Goal: Task Accomplishment & Management: Manage account settings

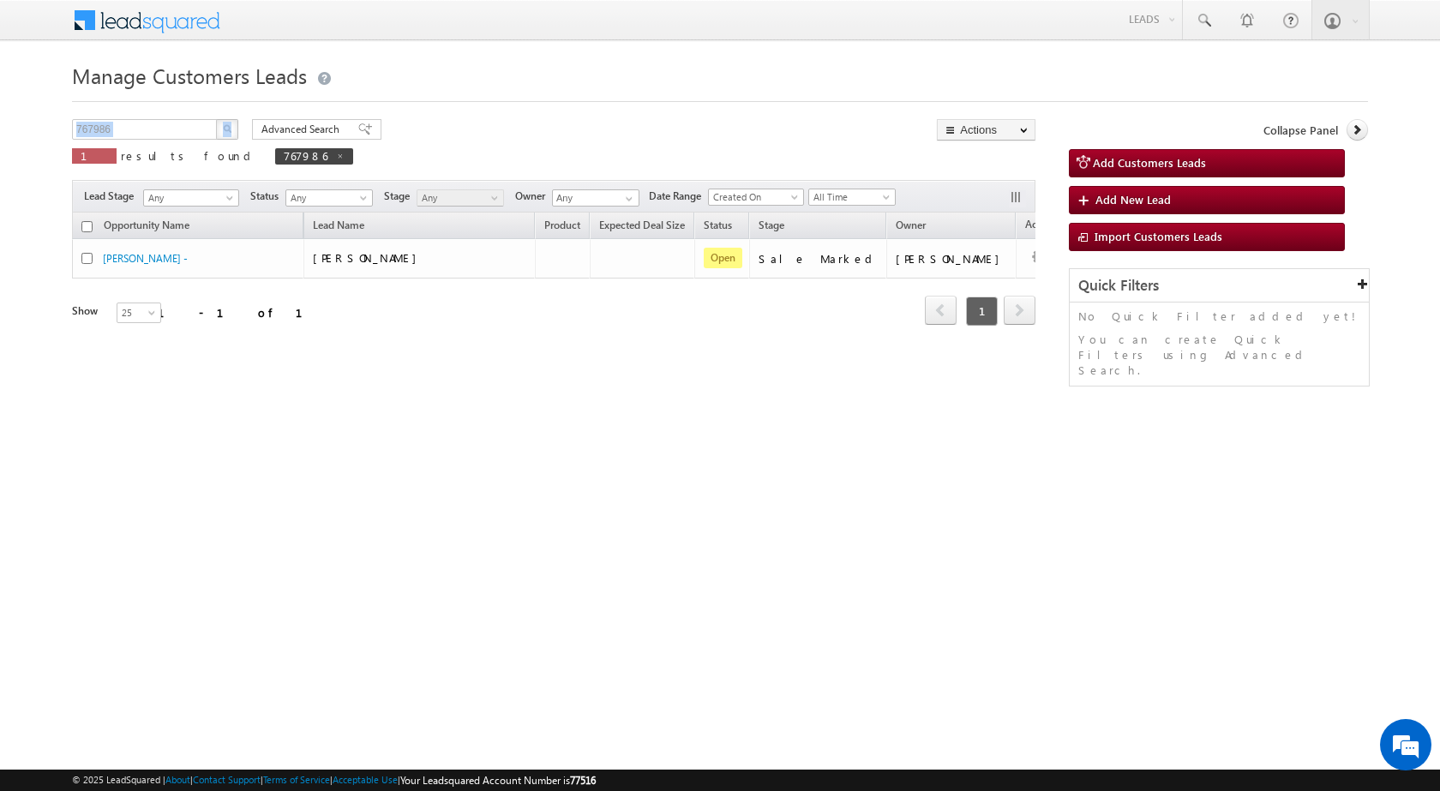
drag, startPoint x: 161, startPoint y: 115, endPoint x: 0, endPoint y: 123, distance: 161.4
click at [0, 123] on body "Menu [PERSON_NAME] sitar a7@ks erve." at bounding box center [720, 243] width 1440 height 486
click at [135, 133] on input "767986" at bounding box center [145, 129] width 147 height 21
paste input "071"
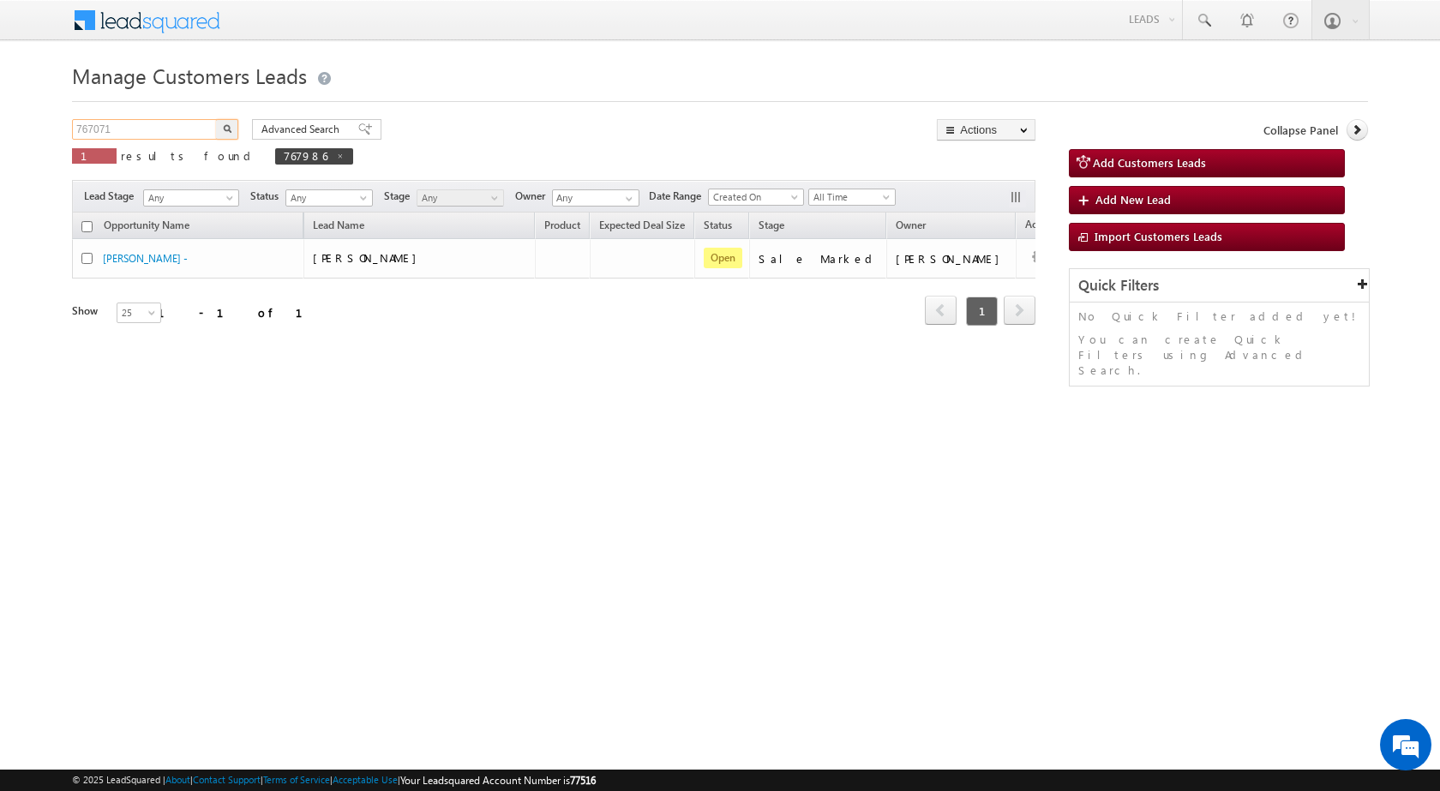
type input "767071"
click at [224, 125] on img "button" at bounding box center [227, 128] width 9 height 9
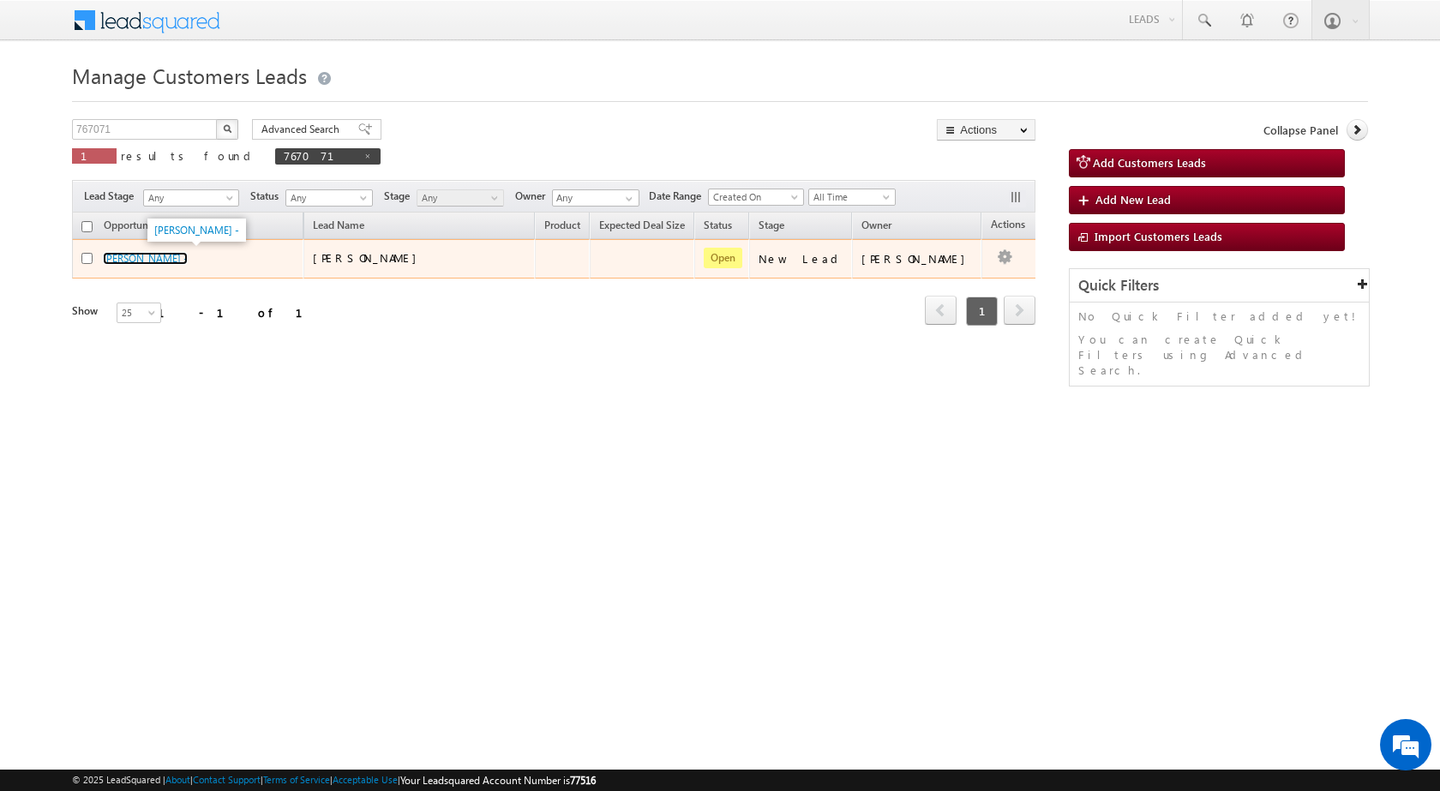
click at [112, 252] on link "[PERSON_NAME] -" at bounding box center [145, 258] width 85 height 13
click at [112, 255] on link "[PERSON_NAME] -" at bounding box center [145, 258] width 85 height 13
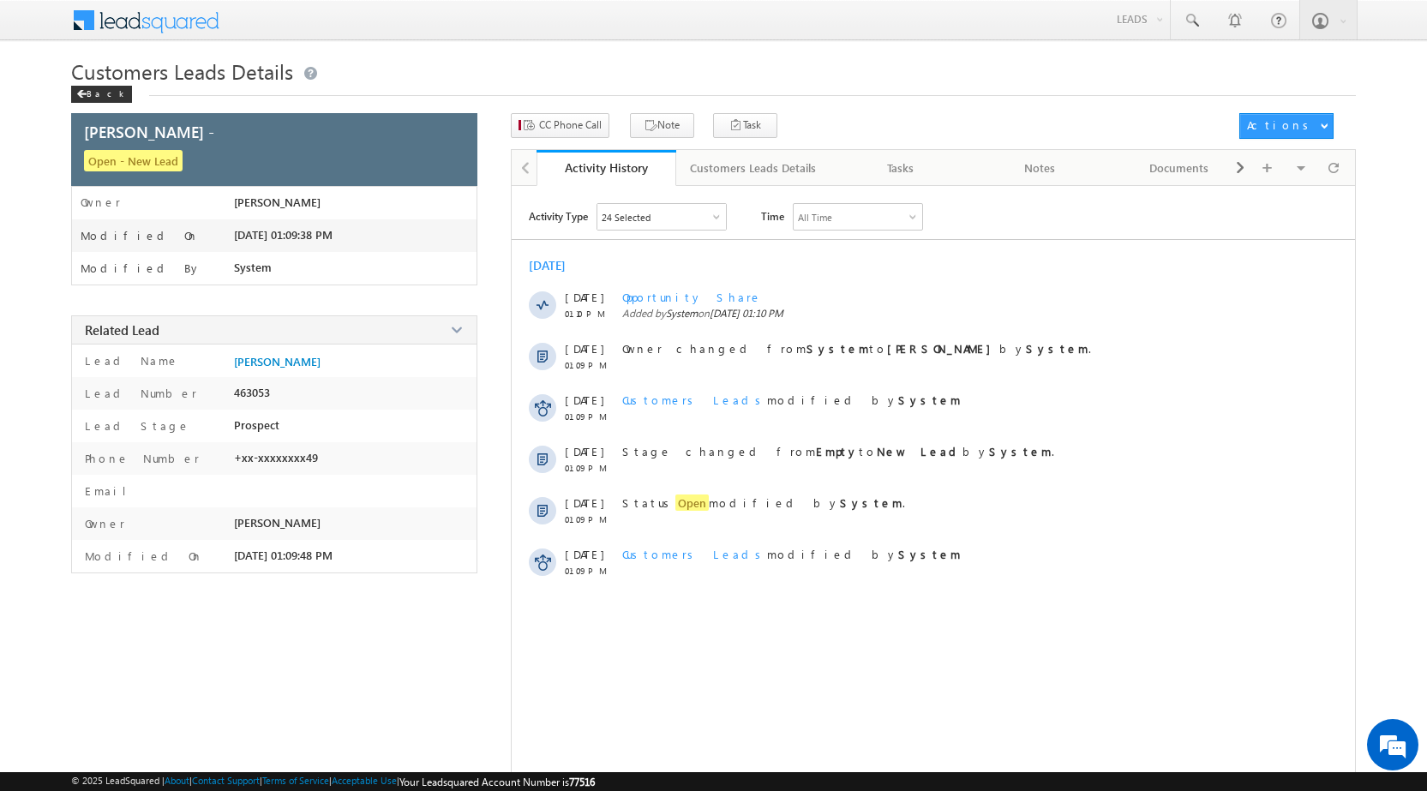
click at [580, 109] on div "Customers Leads Details Back" at bounding box center [713, 85] width 1285 height 56
click at [575, 125] on span "CC Phone Call" at bounding box center [570, 124] width 63 height 15
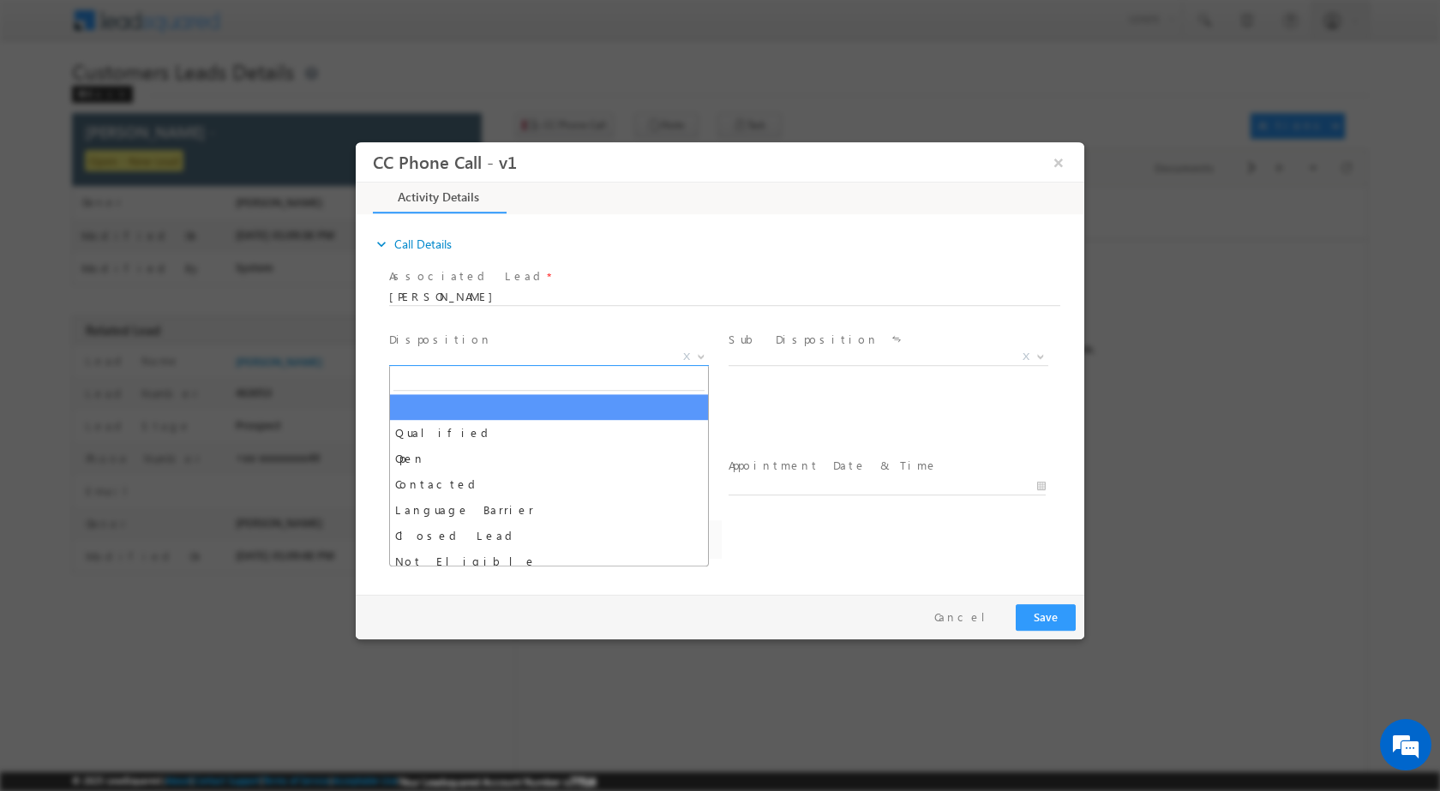
click at [696, 362] on span at bounding box center [699, 356] width 17 height 22
select select "devesh.srivastava@sgrlimited.in"
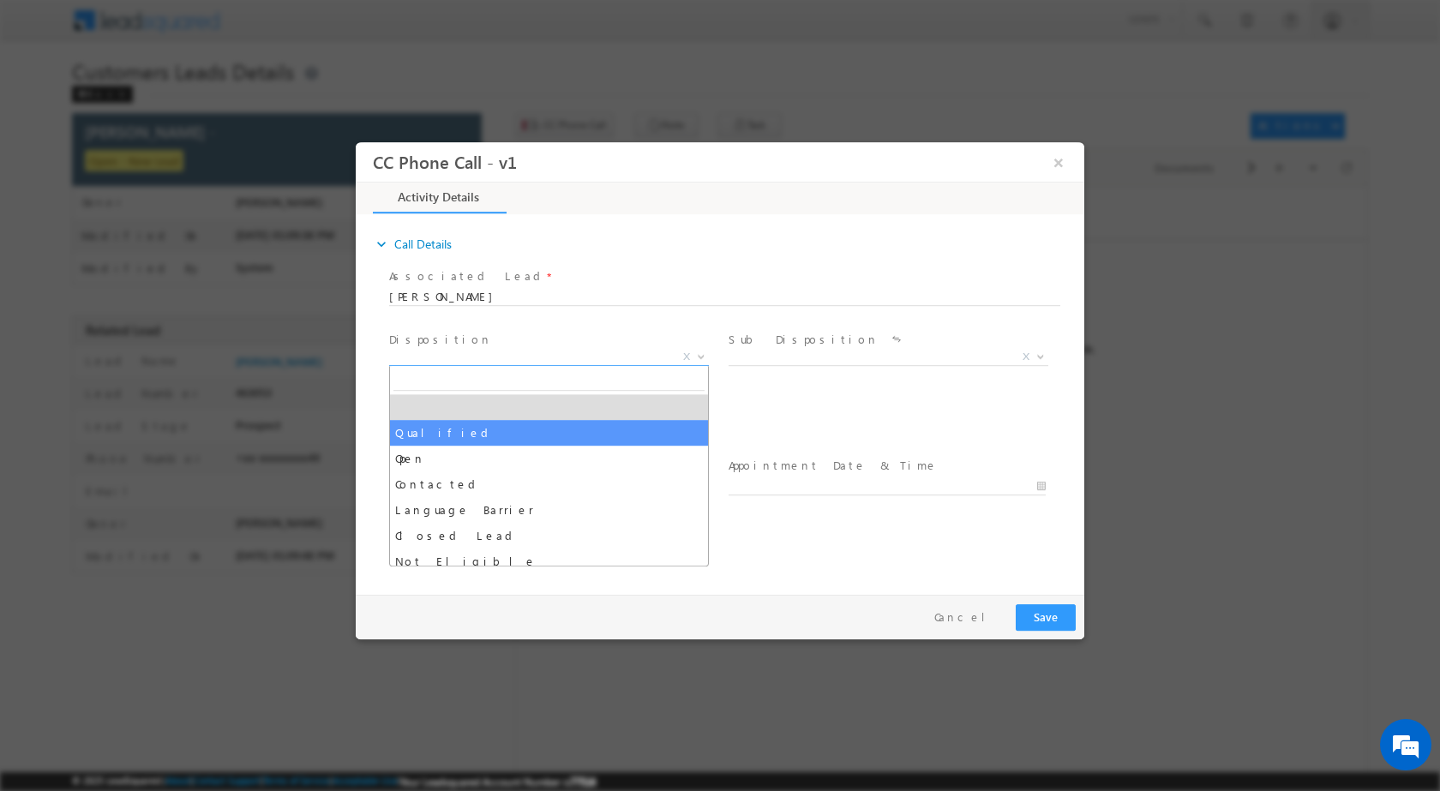
select select "Qualified"
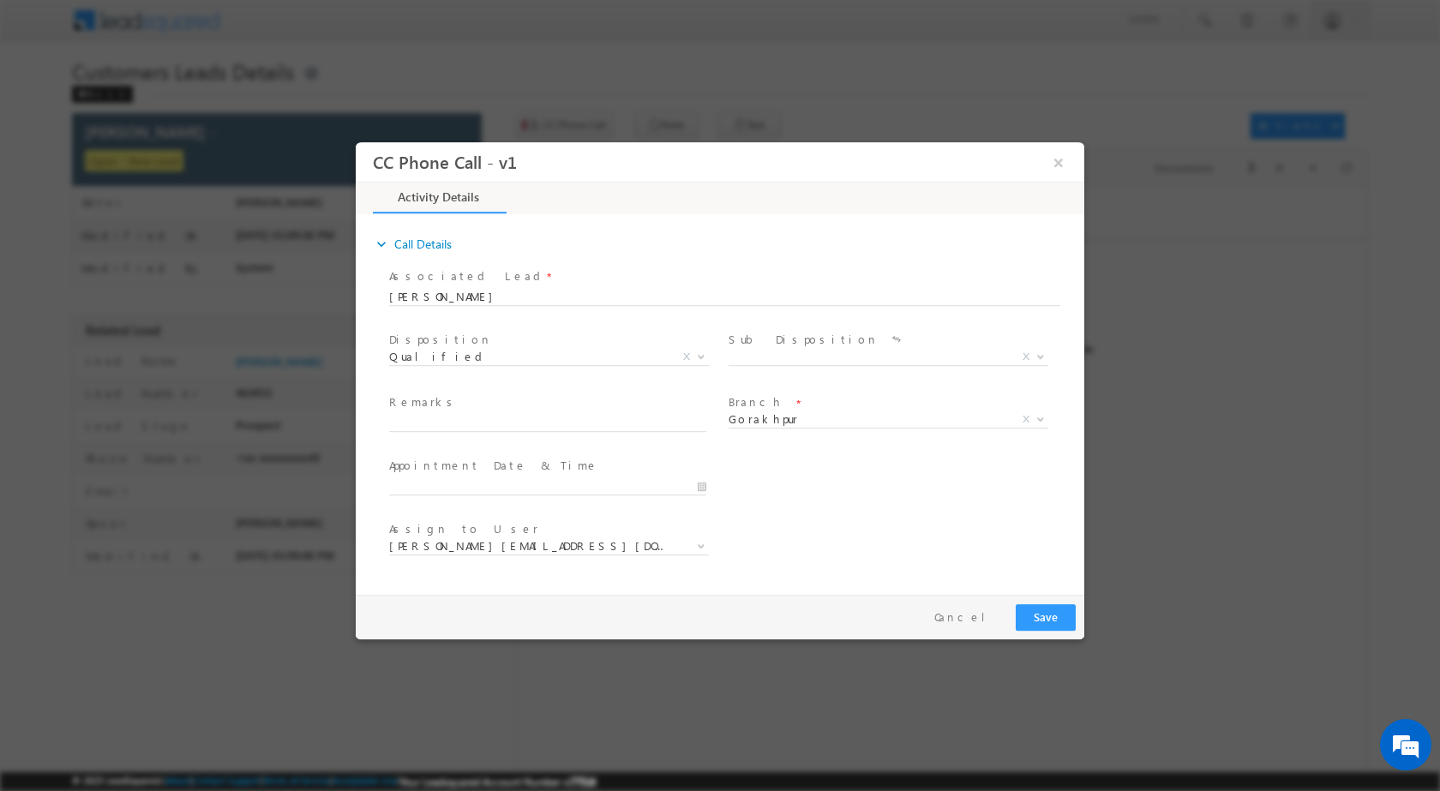
click at [1050, 352] on div "Sale Marked X" at bounding box center [895, 359] width 333 height 20
click at [1030, 361] on span at bounding box center [1038, 356] width 17 height 22
select select "Sale Marked"
click at [699, 488] on input "08/18/2025 3:48 PM" at bounding box center [547, 485] width 317 height 17
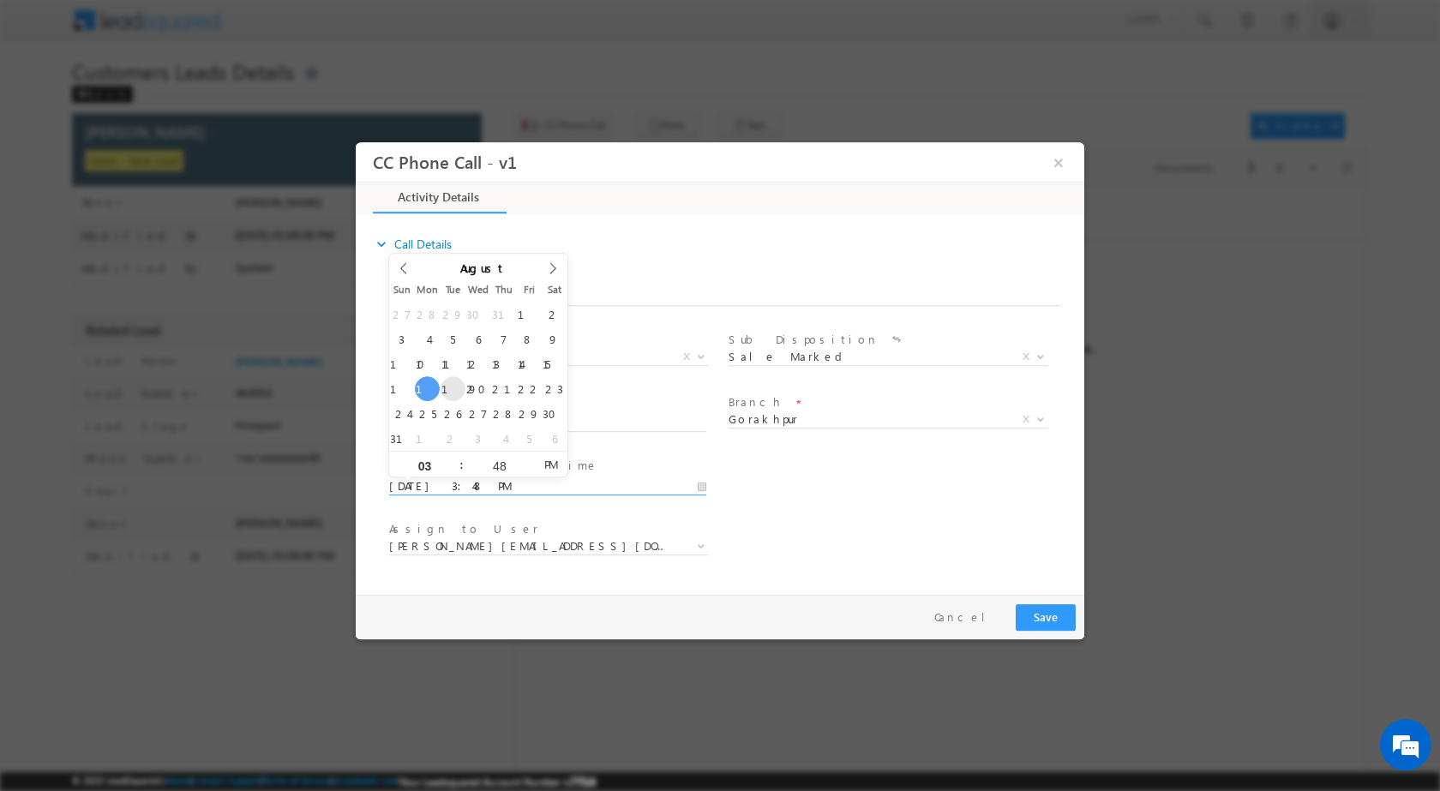
type input "08/19/2025 3:48 PM"
type input "12"
type input "08/19/2025 12:48 PM"
drag, startPoint x: 489, startPoint y: 451, endPoint x: 490, endPoint y: 468, distance: 17.2
click at [489, 451] on div "48" at bounding box center [499, 464] width 71 height 26
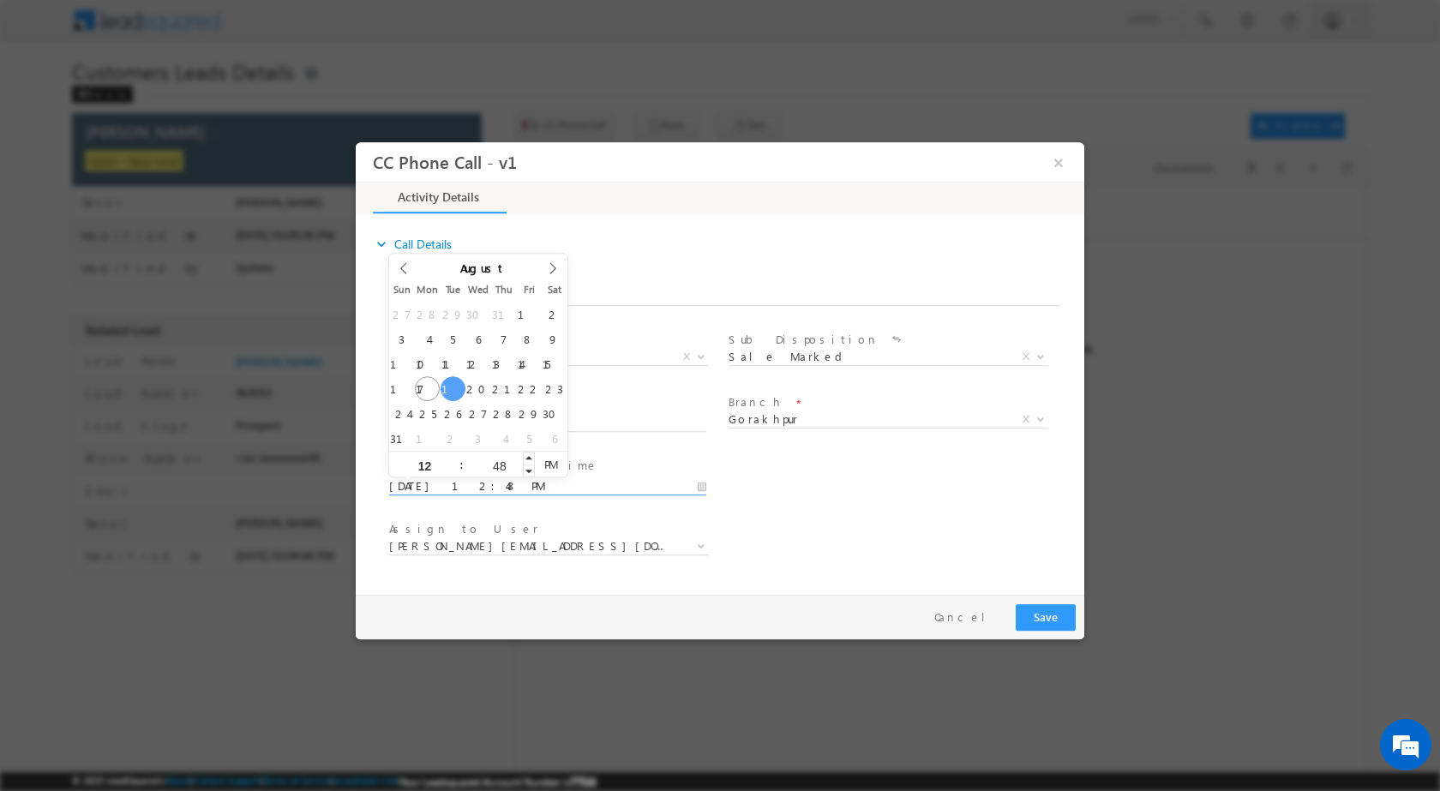
click at [490, 468] on input "48" at bounding box center [499, 464] width 71 height 11
type input "00"
type input "08/19/2025 12:00 PM"
click at [910, 543] on div "Assign to User * devesh.srivastava@sgrlimited.in durgesh.tiwari@sgrlimited.in n…" at bounding box center [735, 547] width 699 height 63
click at [531, 422] on input "text" at bounding box center [547, 422] width 317 height 17
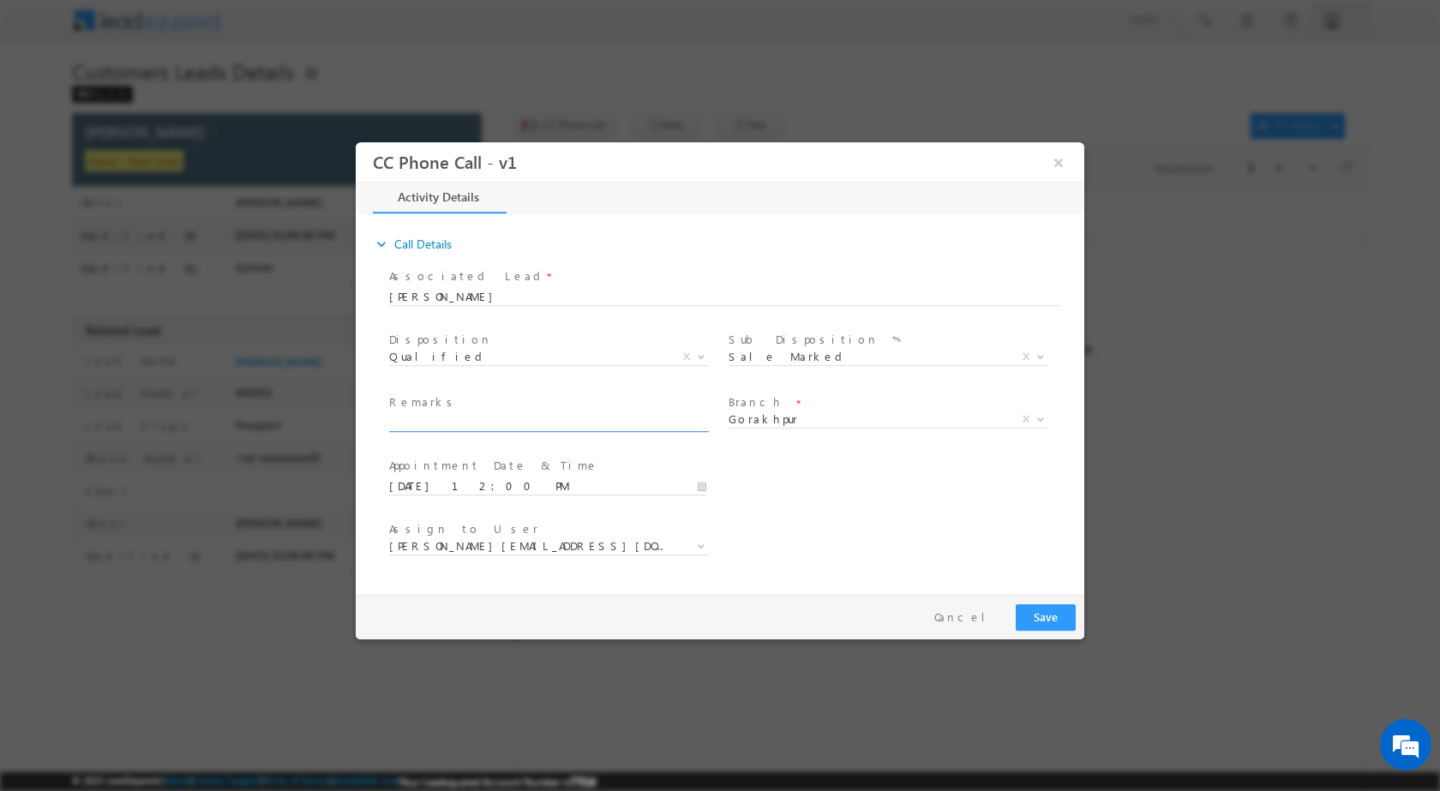
paste input "18/08-Customer Name is Dinesh Verma Customer age is 42 yrs Loan type is Plot pu…"
type input "18/08-Customer Name is Dinesh Verma Customer age is 42 yrs Loan type is Plot pu…"
click at [1029, 613] on button "Save" at bounding box center [1046, 616] width 60 height 27
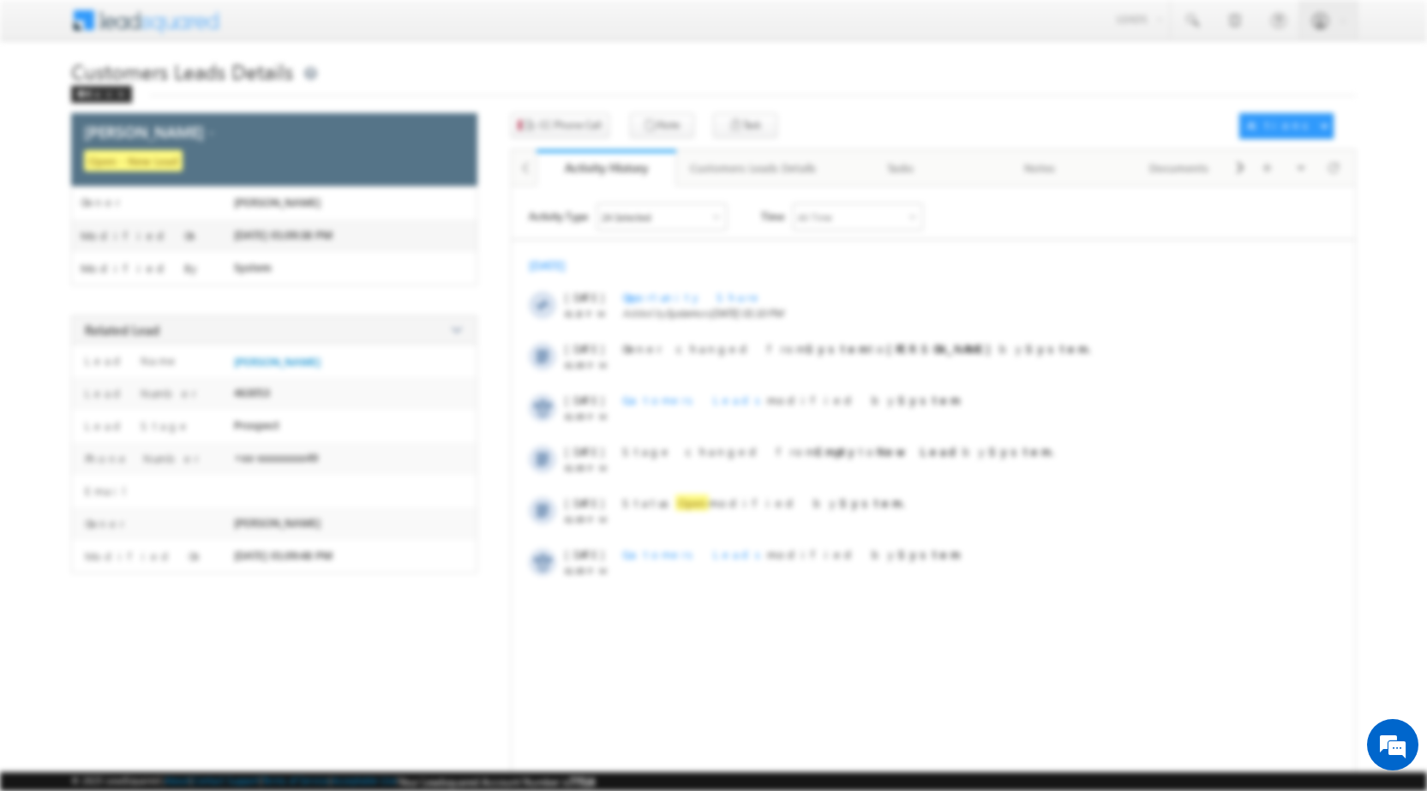
click at [1056, 166] on div at bounding box center [714, 390] width 729 height 497
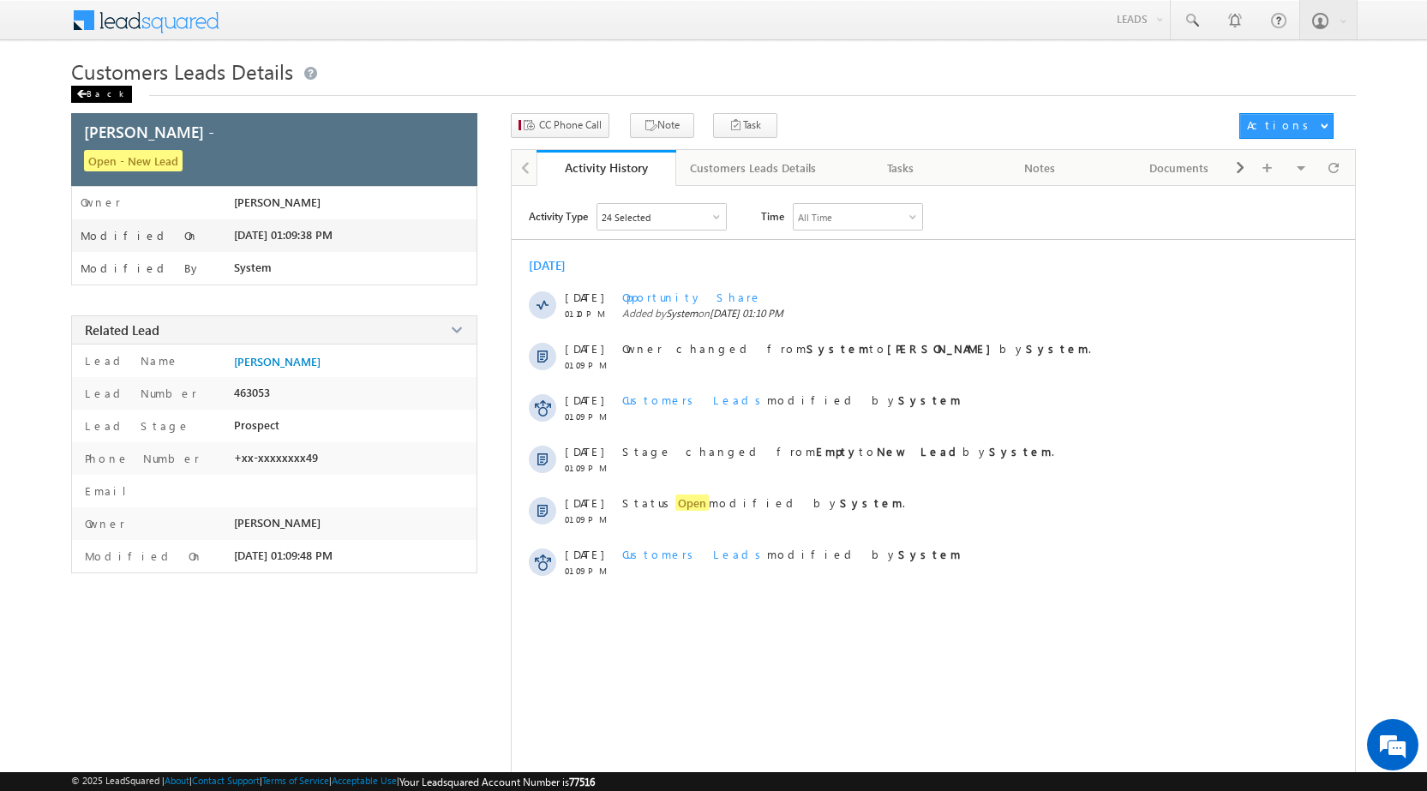
click at [77, 92] on span at bounding box center [81, 94] width 10 height 9
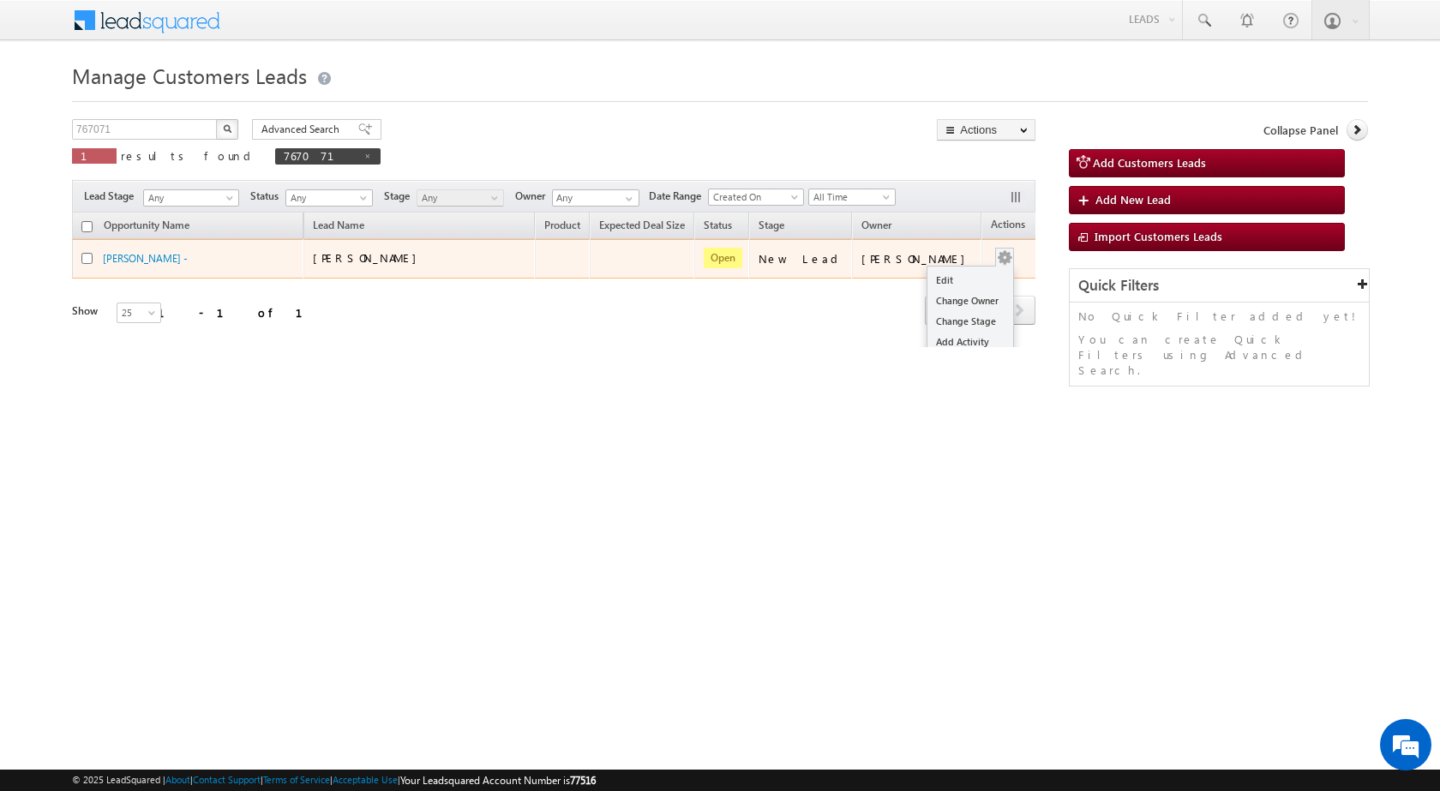
click at [991, 250] on div "Edit Change Owner Change Stage Add Activity Add Task Delete" at bounding box center [1004, 259] width 27 height 22
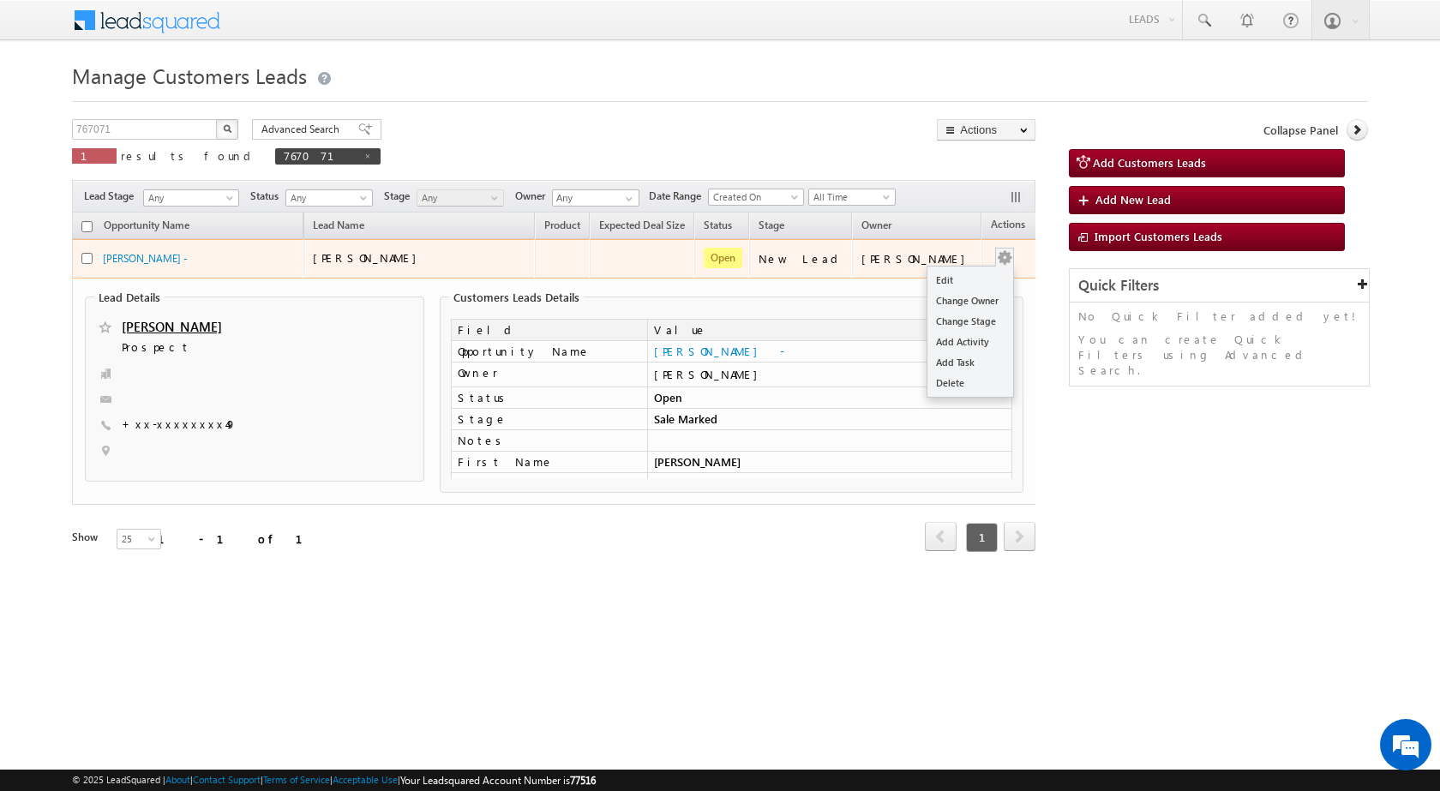
click at [991, 254] on div "Edit Change Owner Change Stage Add Activity Add Task Delete" at bounding box center [1004, 259] width 27 height 22
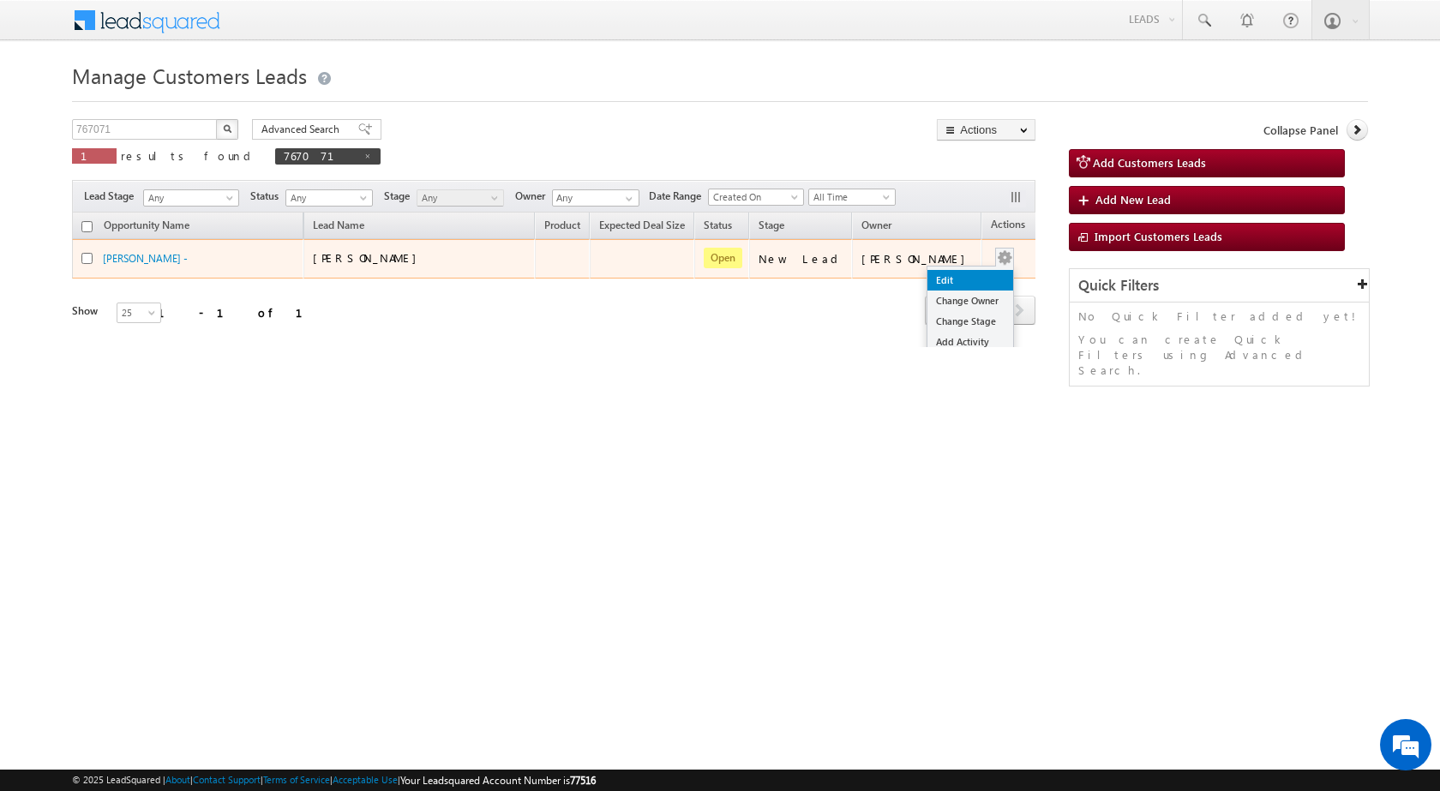
click at [942, 288] on link "Edit" at bounding box center [971, 280] width 86 height 21
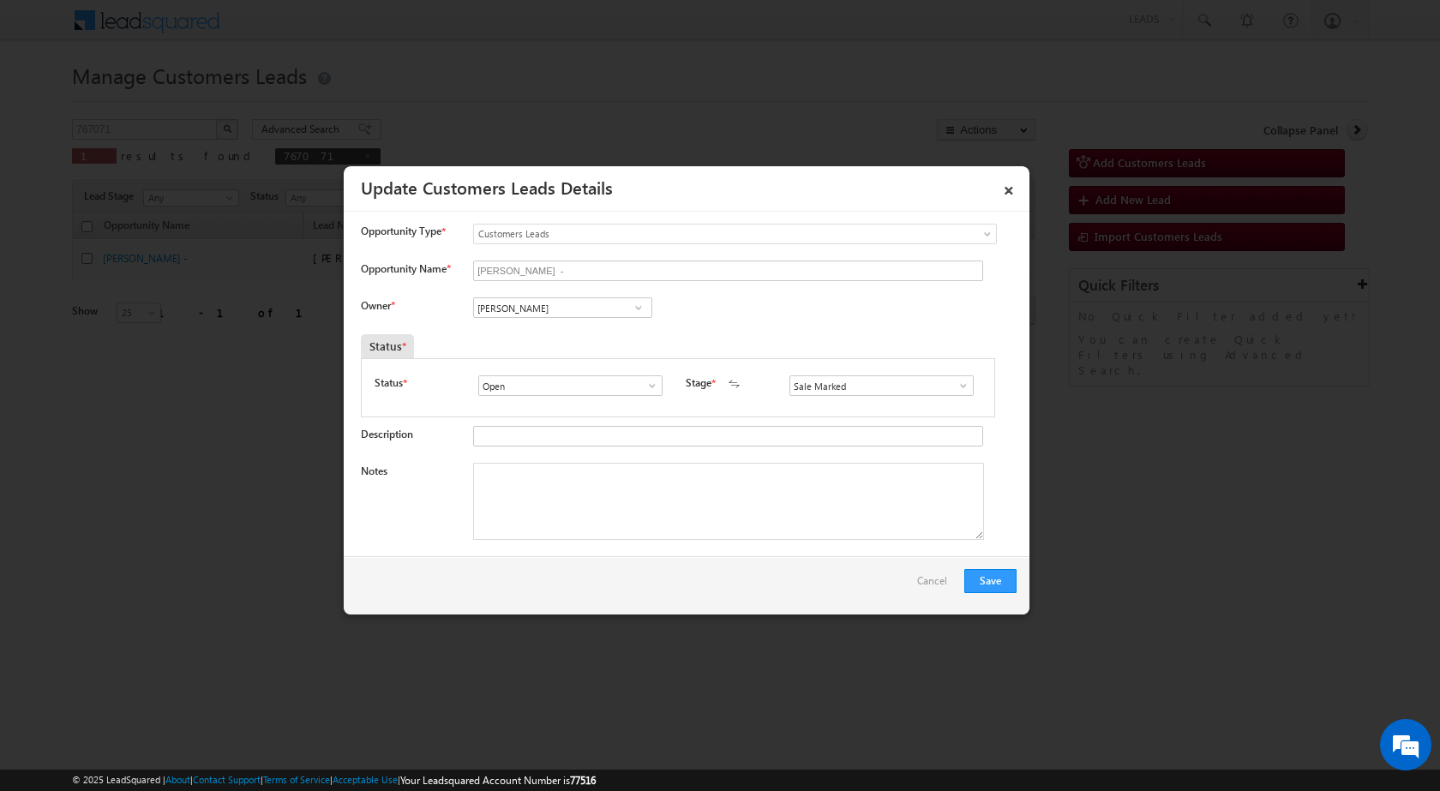
click at [629, 528] on textarea "Notes" at bounding box center [728, 501] width 511 height 77
paste textarea "18/08-Customer Name is Dinesh Verma Customer age is 42 yrs Loan type is Plot pu…"
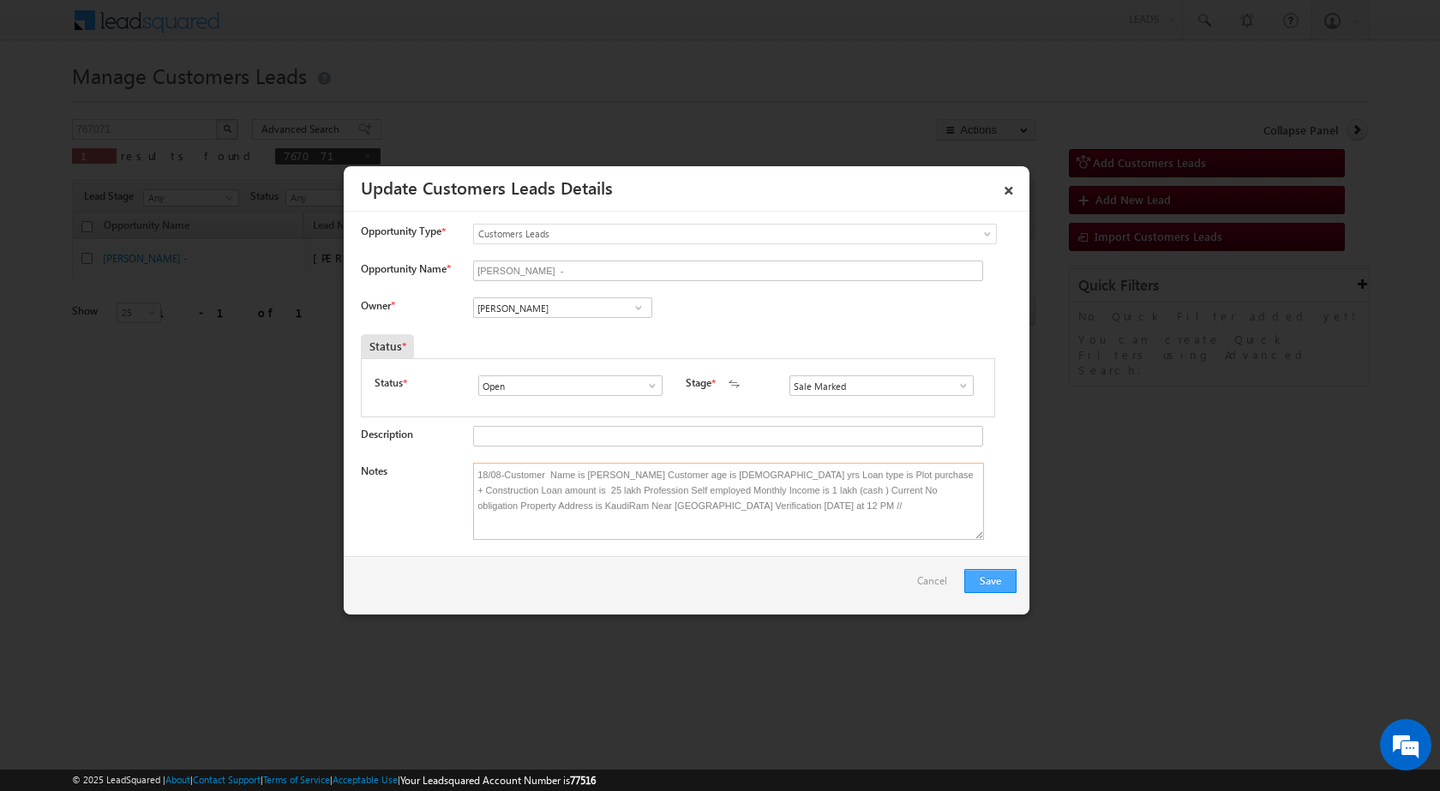
type textarea "18/08-Customer Name is Dinesh Verma Customer age is 42 yrs Loan type is Plot pu…"
click at [984, 579] on button "Save" at bounding box center [990, 581] width 52 height 24
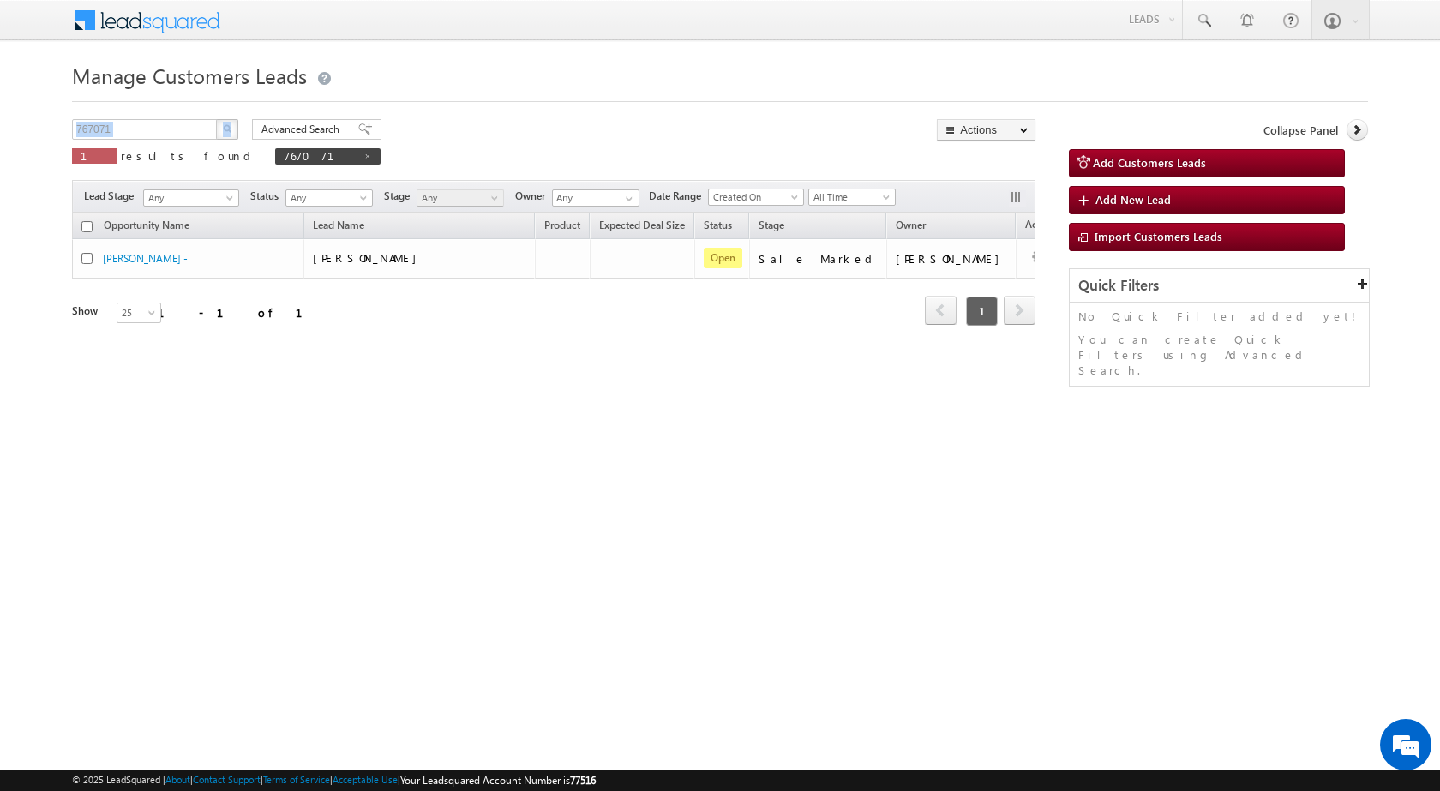
drag, startPoint x: 163, startPoint y: 118, endPoint x: 11, endPoint y: 135, distance: 152.7
click at [11, 135] on body "Menu Rubi Yadav sitar a7@ks erve." at bounding box center [720, 243] width 1440 height 486
click at [142, 130] on input "767071" at bounding box center [145, 129] width 147 height 21
paste input "600"
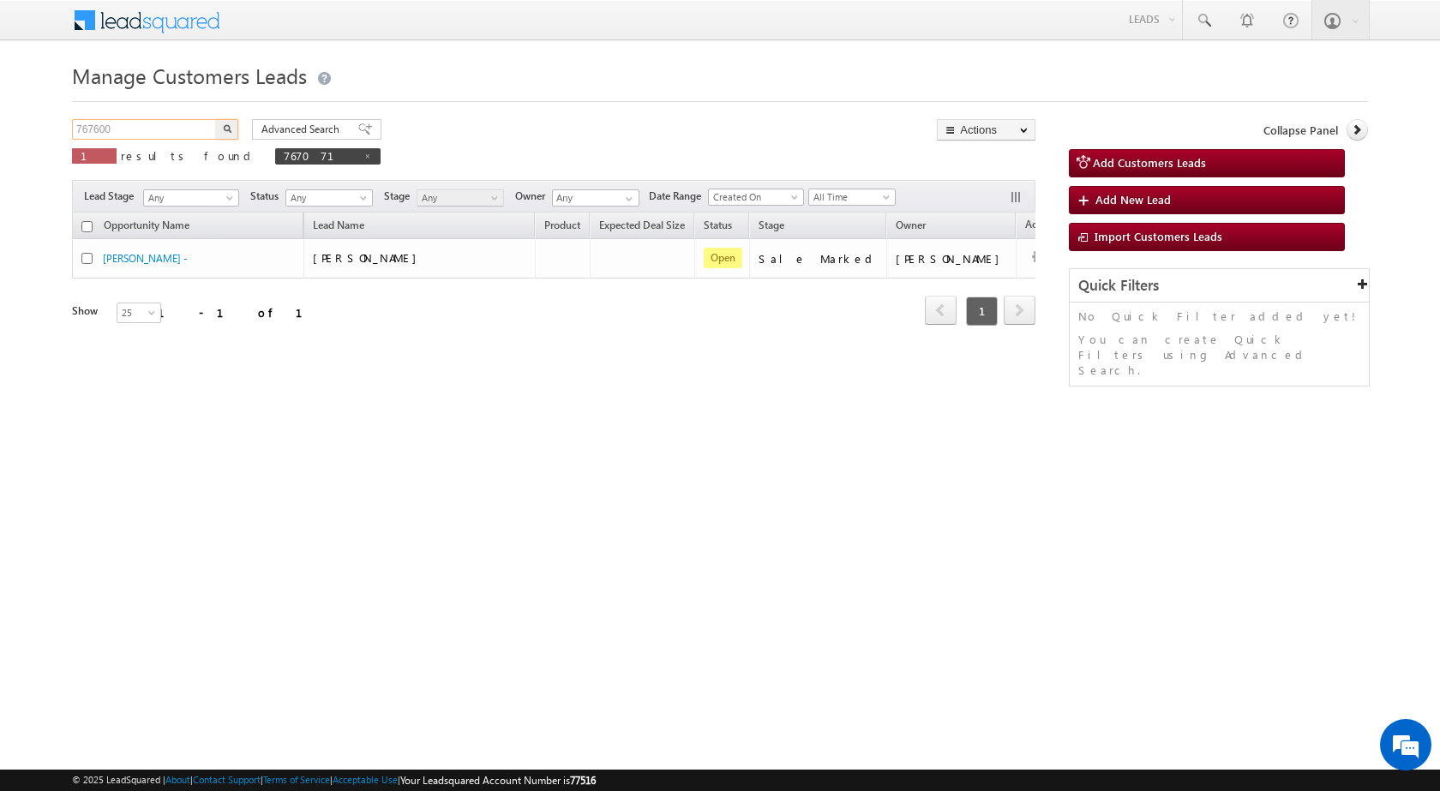
type input "767600"
click at [227, 133] on button "button" at bounding box center [227, 129] width 22 height 21
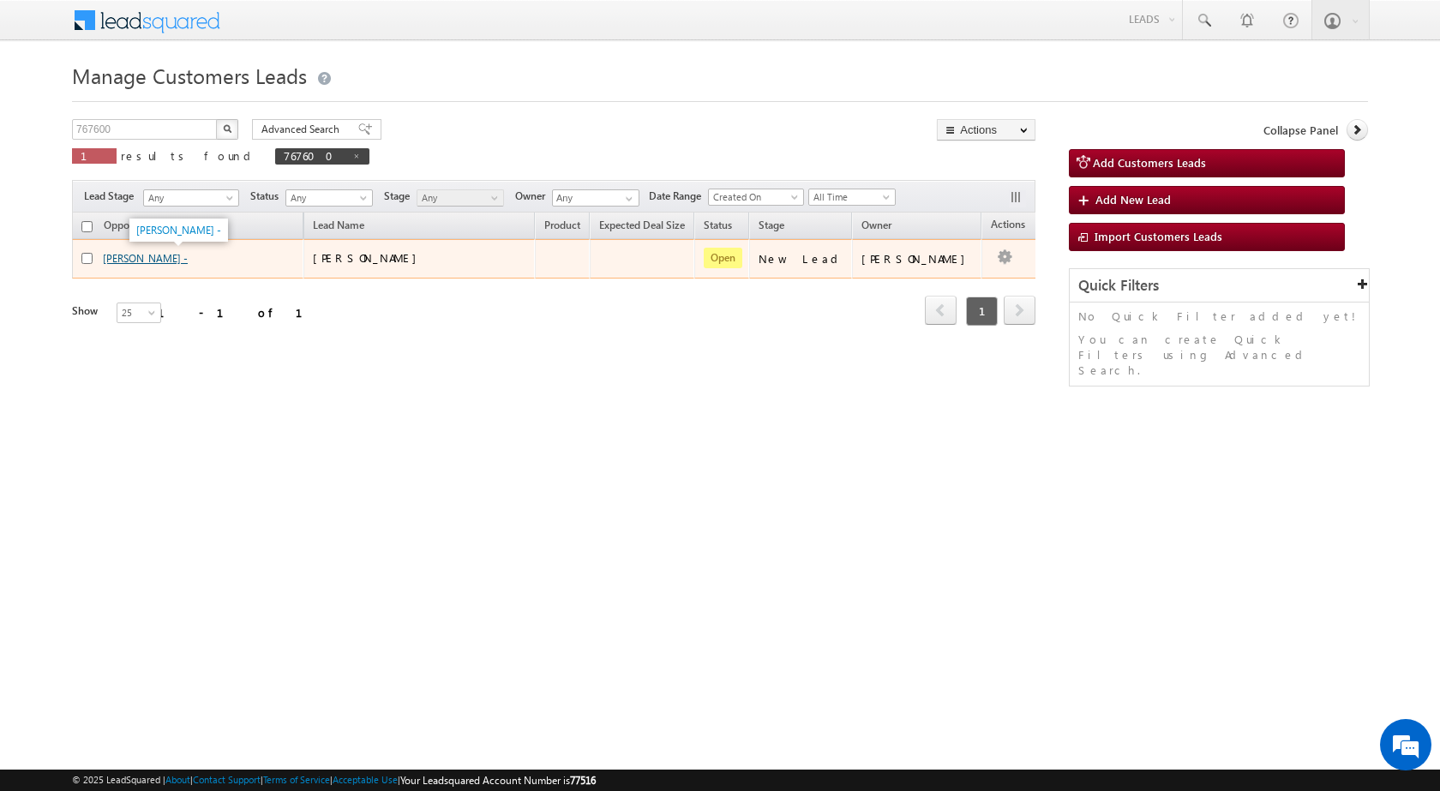
click at [132, 261] on link "[PERSON_NAME] -" at bounding box center [145, 258] width 85 height 13
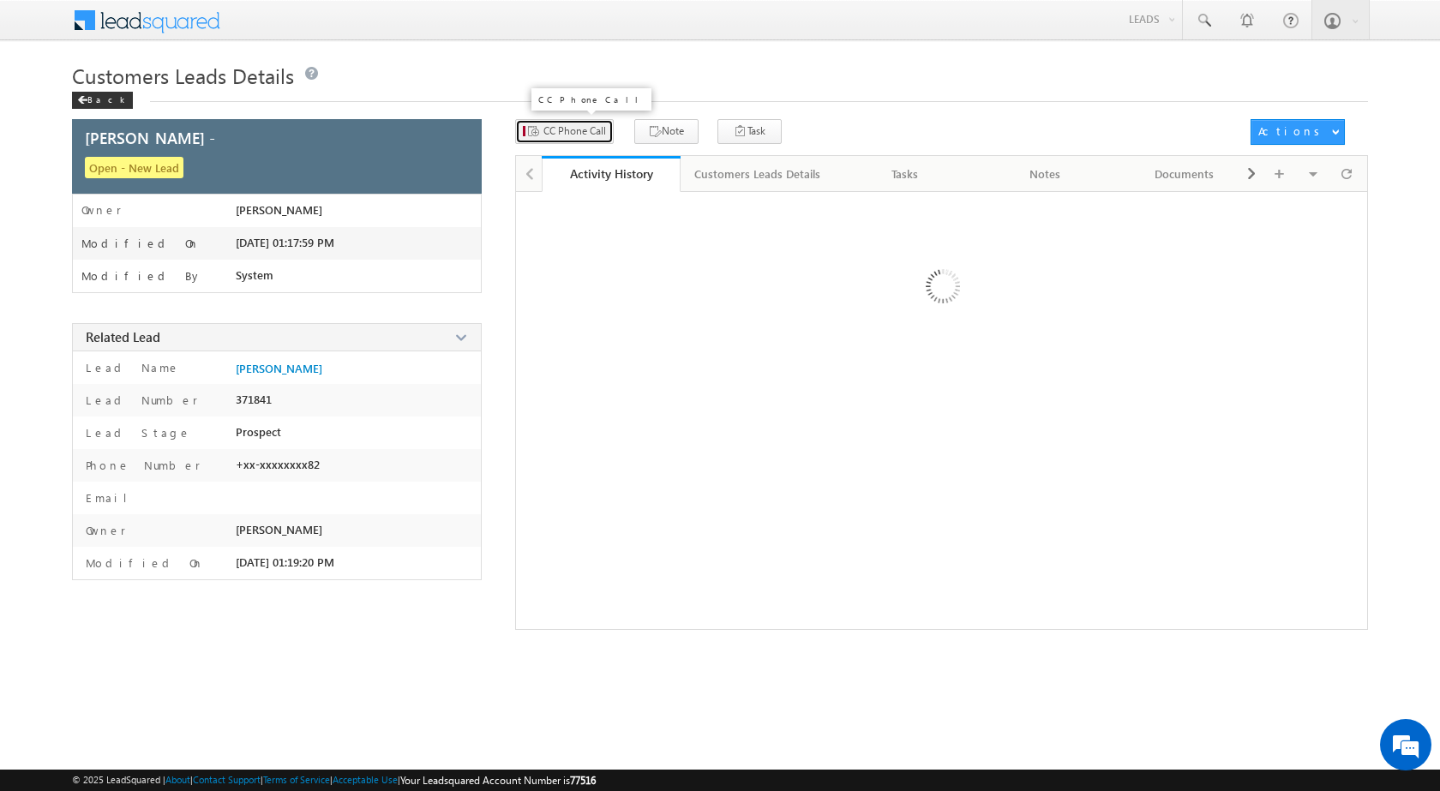
click at [592, 121] on button "CC Phone Call" at bounding box center [564, 131] width 99 height 25
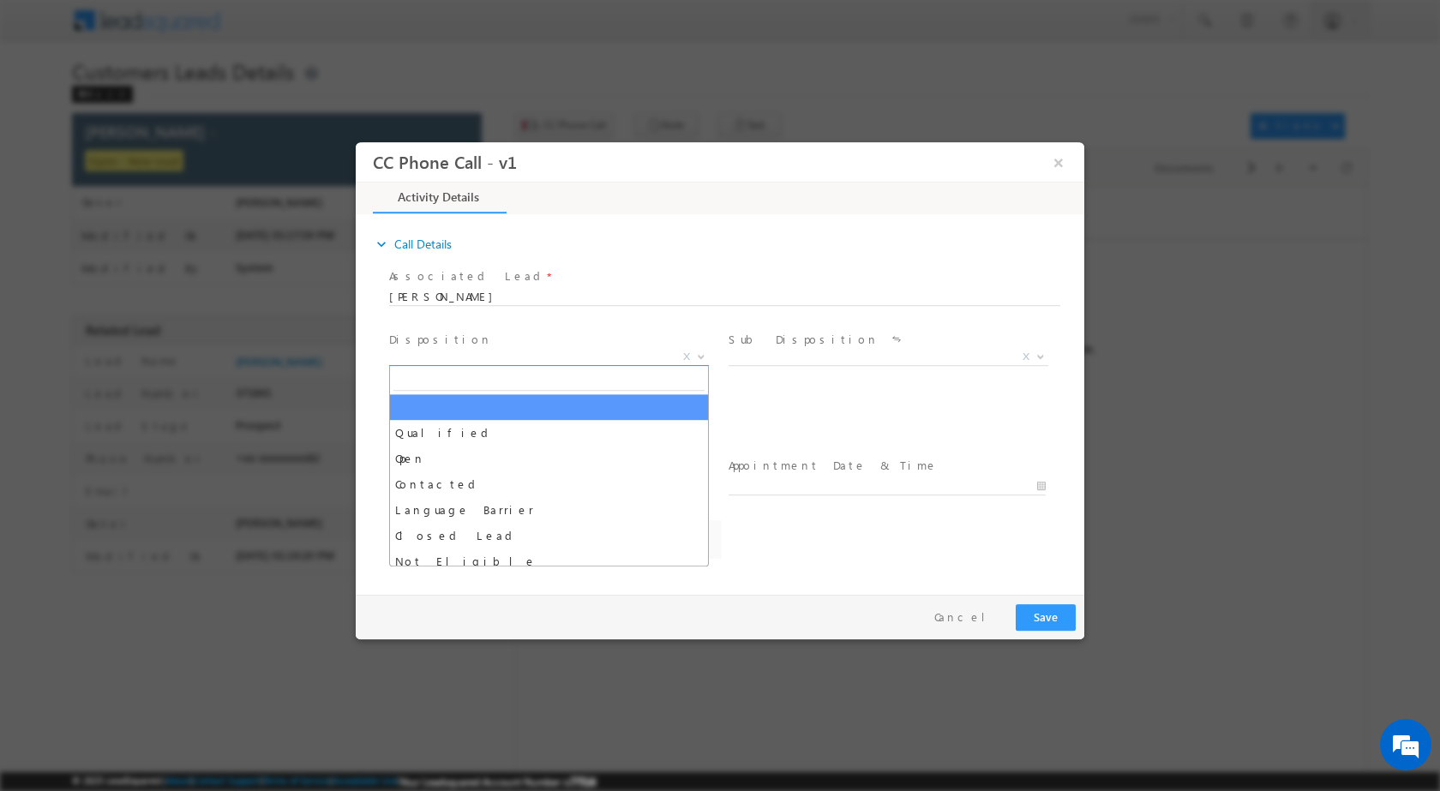
click at [704, 355] on b at bounding box center [701, 355] width 10 height 6
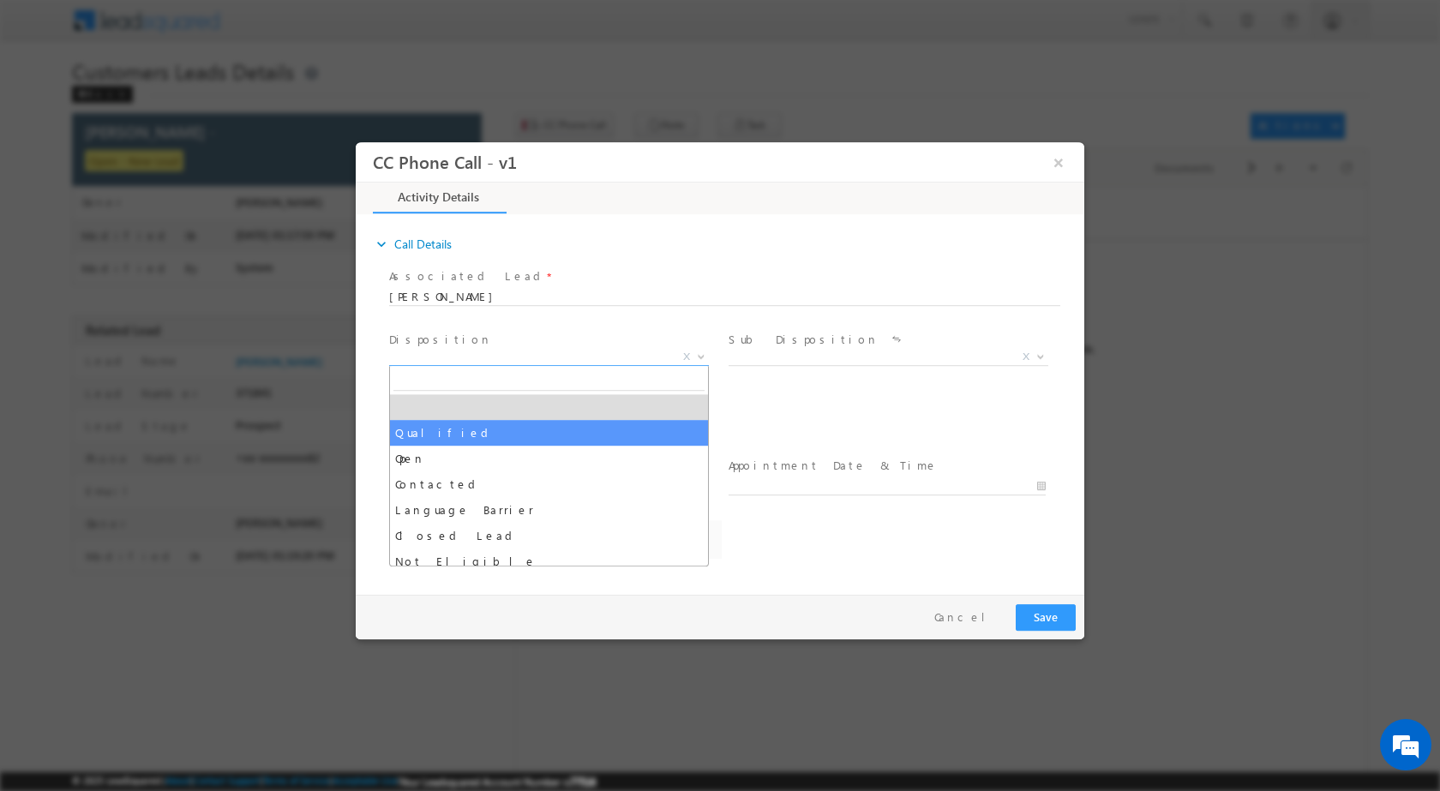
select select "Qualified"
select select "aditya.joshi@sgrlimited.in"
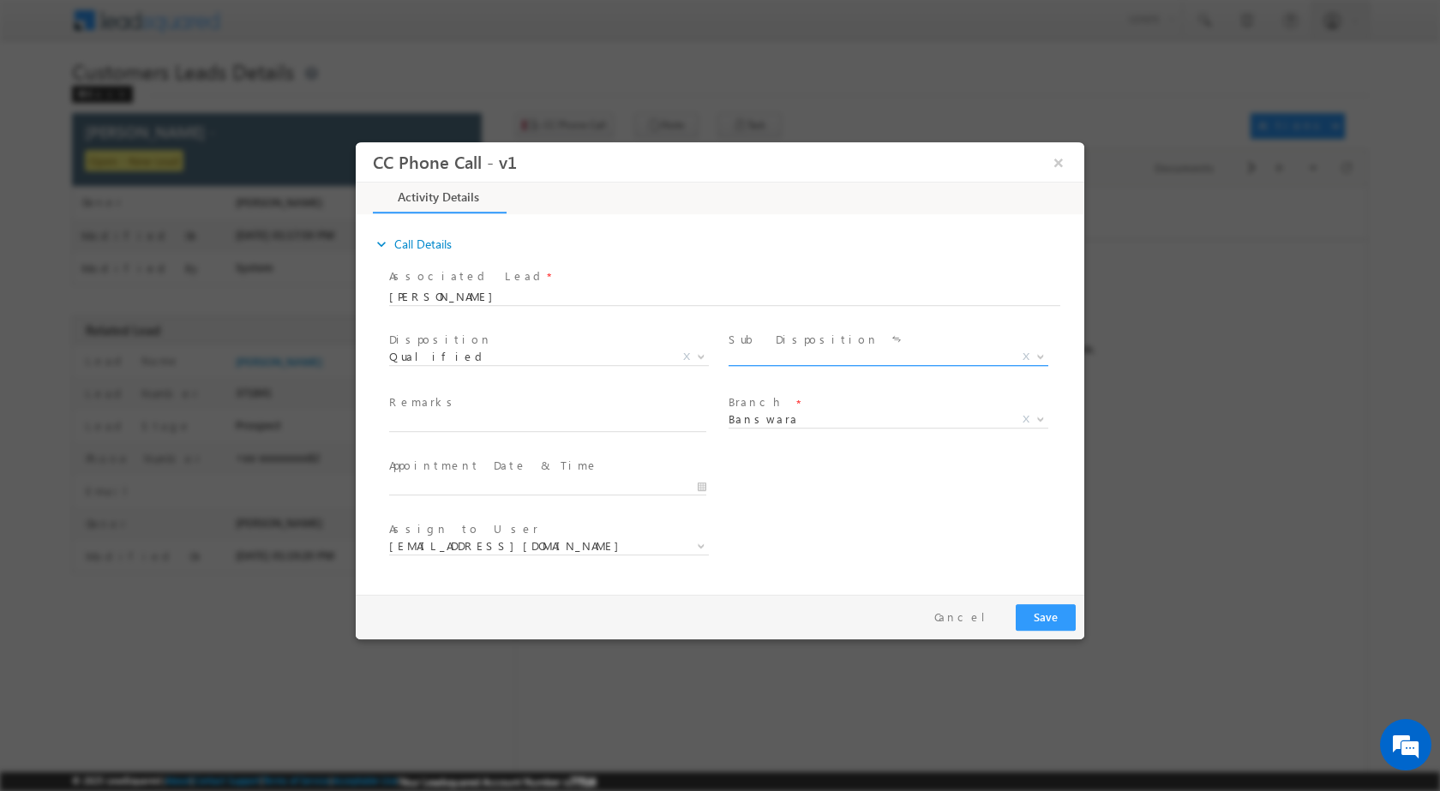
click at [1030, 353] on span "X" at bounding box center [1026, 355] width 7 height 15
click at [1038, 356] on b at bounding box center [1041, 355] width 10 height 6
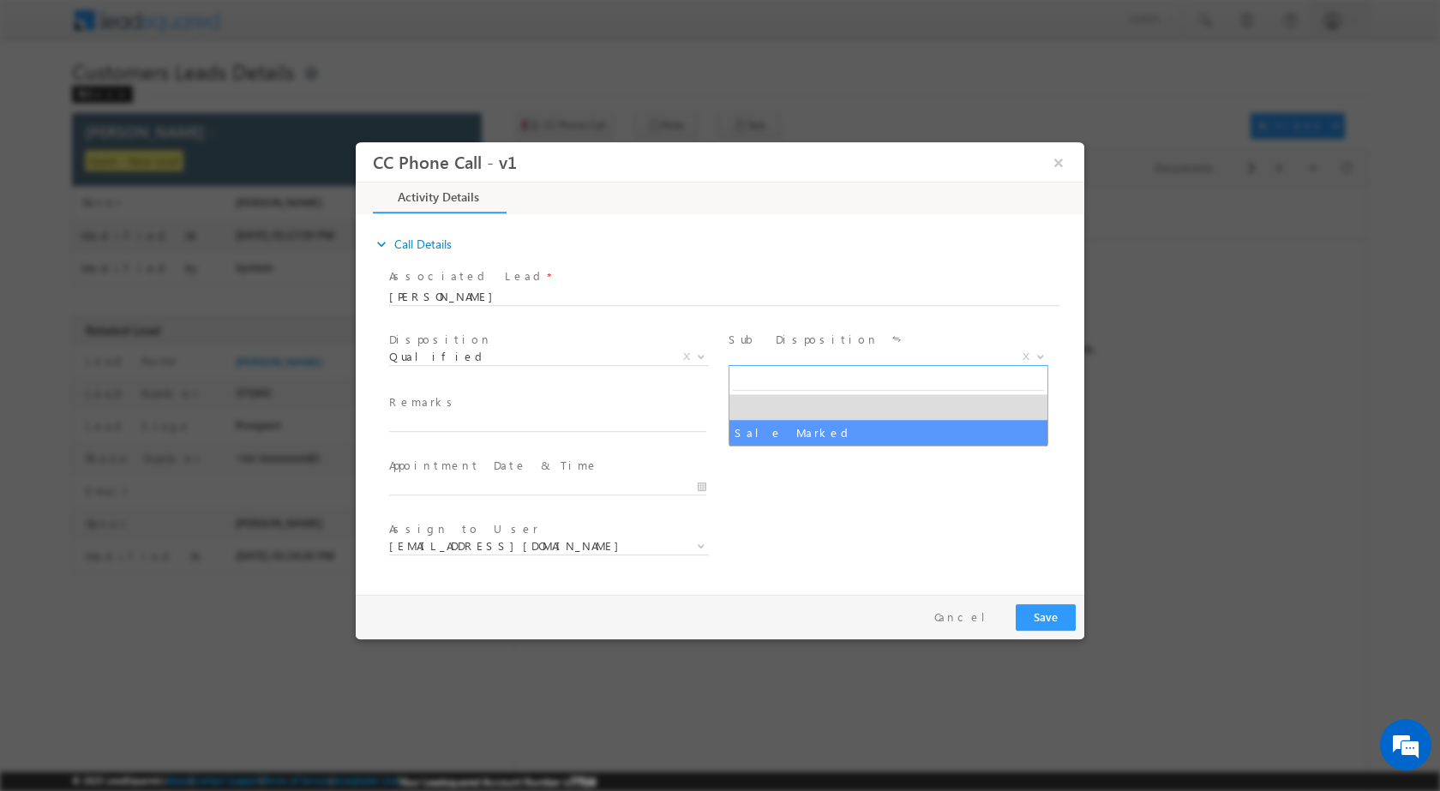
select select "Sale Marked"
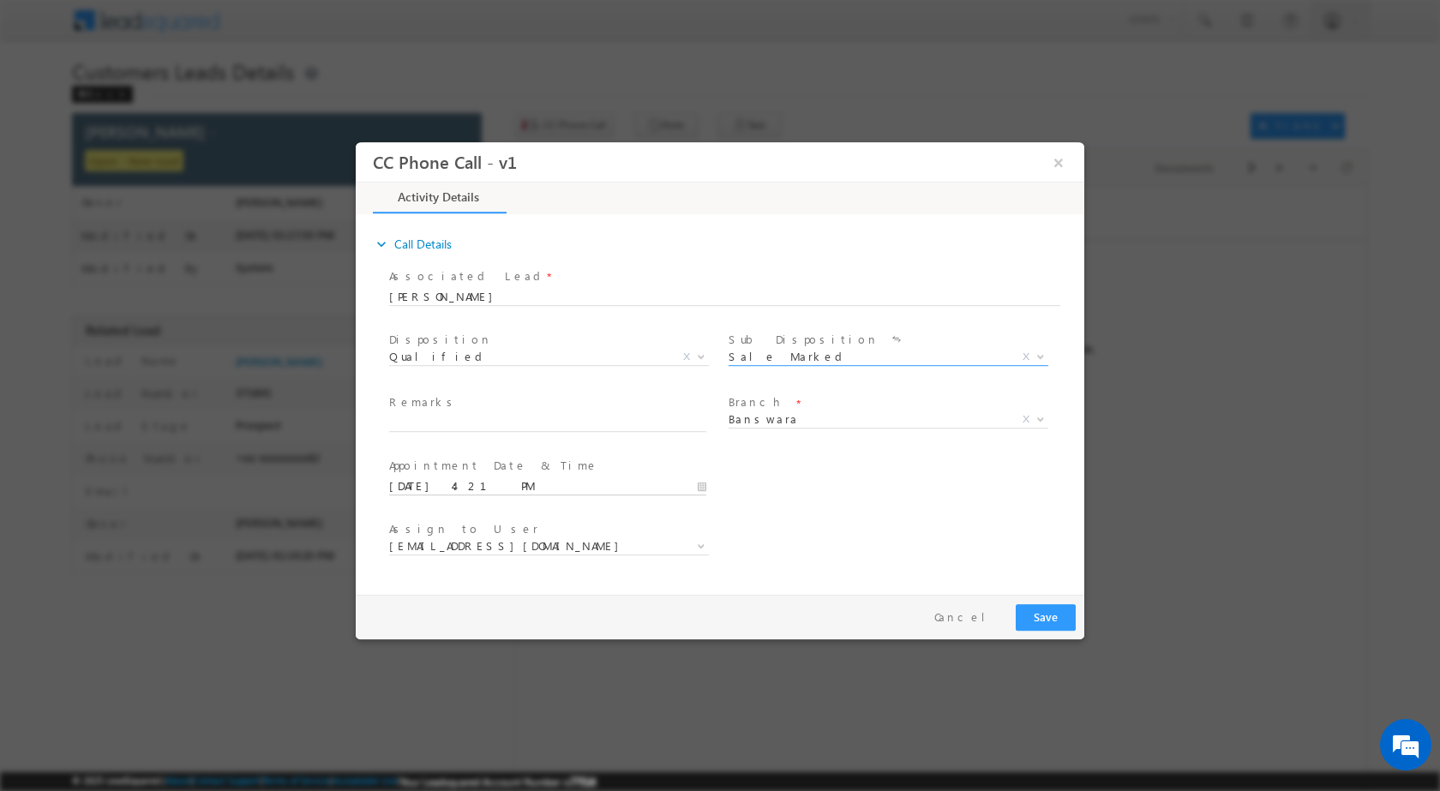
click at [699, 490] on input "08/18/2025 4:21 PM" at bounding box center [547, 485] width 317 height 17
type input "08/20/2025 4:21 PM"
click at [435, 463] on input "04" at bounding box center [424, 464] width 71 height 11
type input "12"
type input "08/20/2025 12:21 PM"
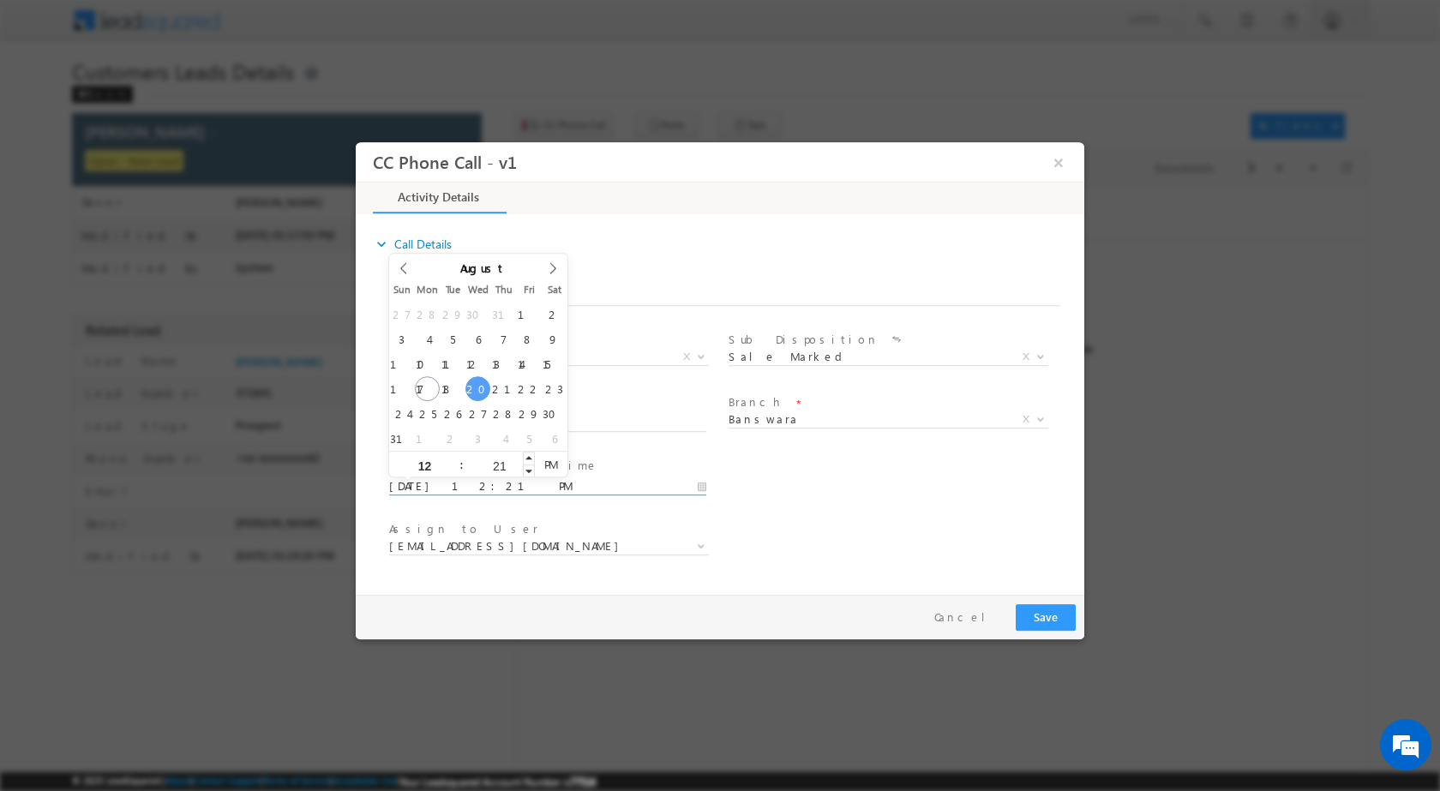
click at [499, 465] on input "21" at bounding box center [499, 464] width 71 height 11
type input "00"
type input "08/20/2025 12:00 PM"
click at [860, 555] on div "Assign to User * aditya.joshi@sgrlimited.in dhanpal.damor@sgrlimited.in jinesh.…" at bounding box center [735, 547] width 699 height 63
click at [697, 544] on b at bounding box center [701, 545] width 10 height 6
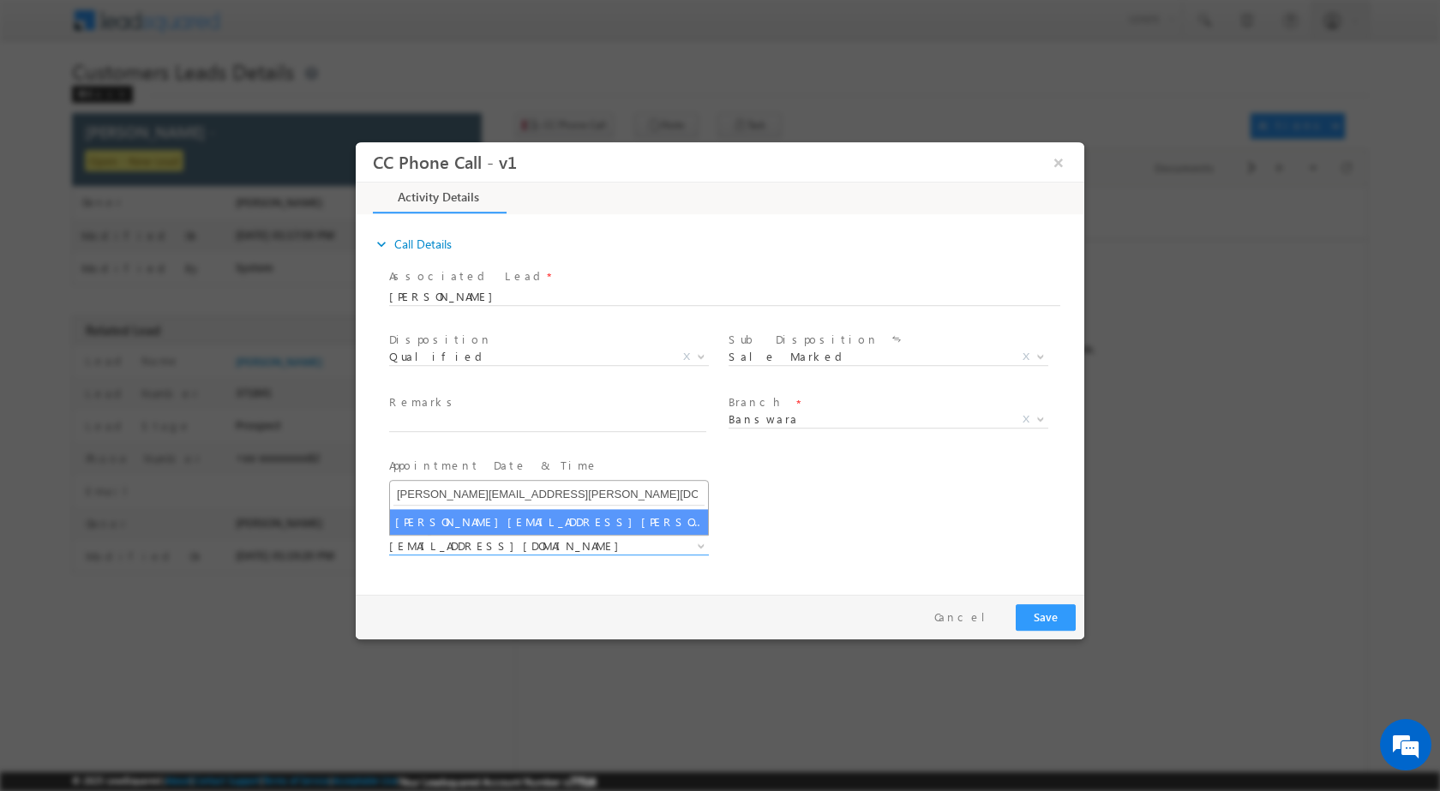
type input "jinesh.bhavsar@sgrlimited.in"
select select "jinesh.bhavsar@sgrlimited.in"
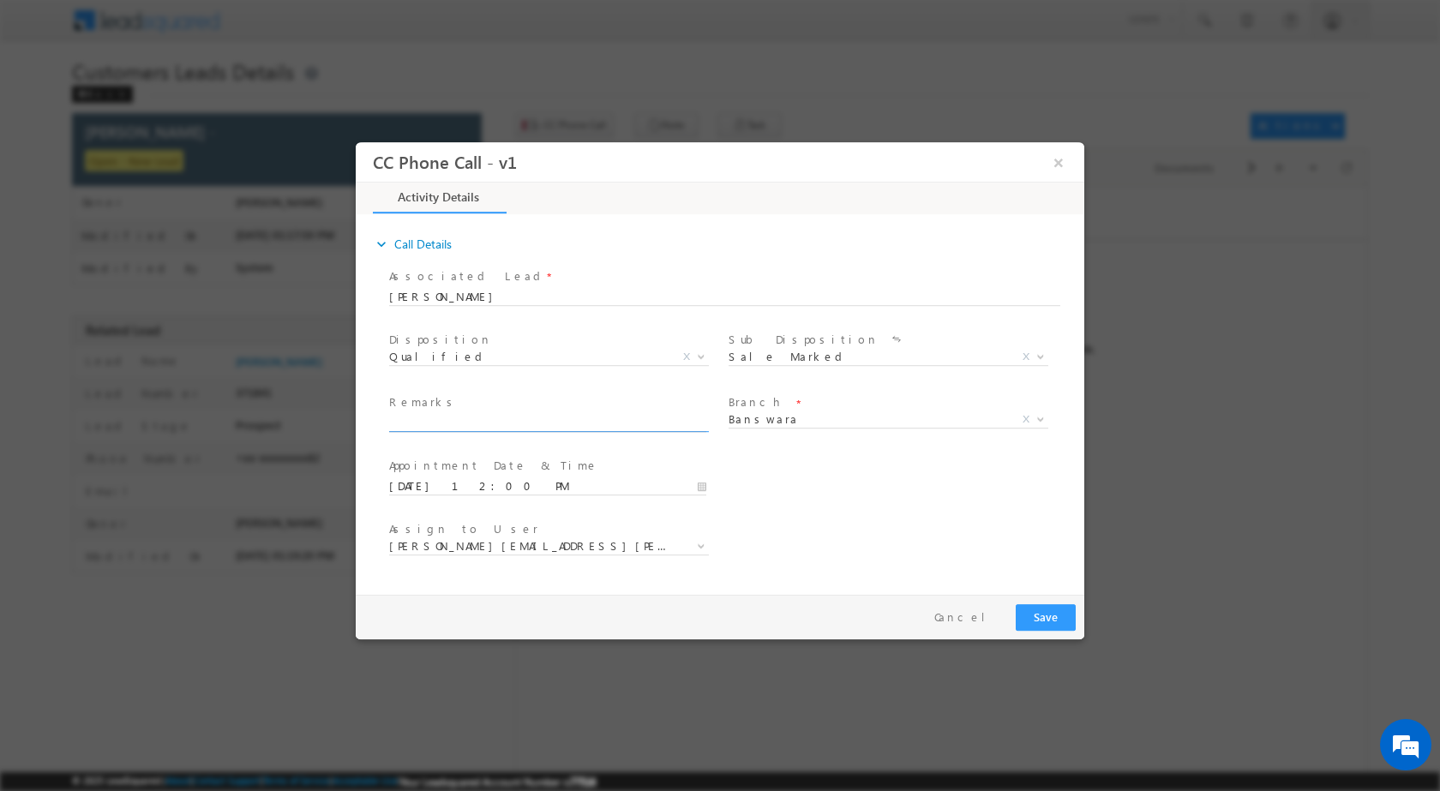
click at [528, 423] on input "text" at bounding box center [547, 422] width 317 height 17
paste input "18/08-Customer Name is Jagdish Chandra Kalal Customer age is 35 yrs loan Type i…"
type input "18/08-Customer Name is Jagdish Chandra Kalal Customer age is 35 yrs loan Type i…"
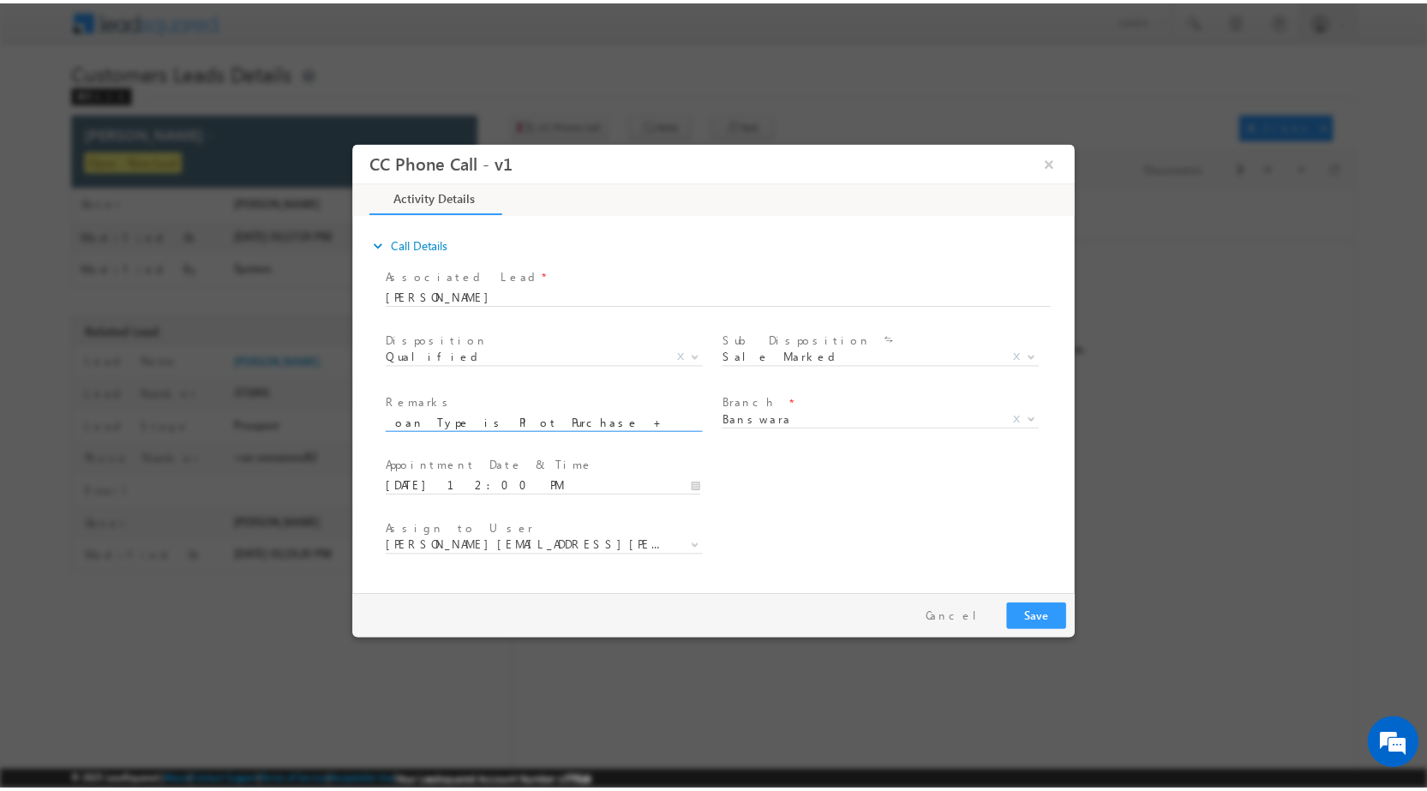
scroll to position [0, 0]
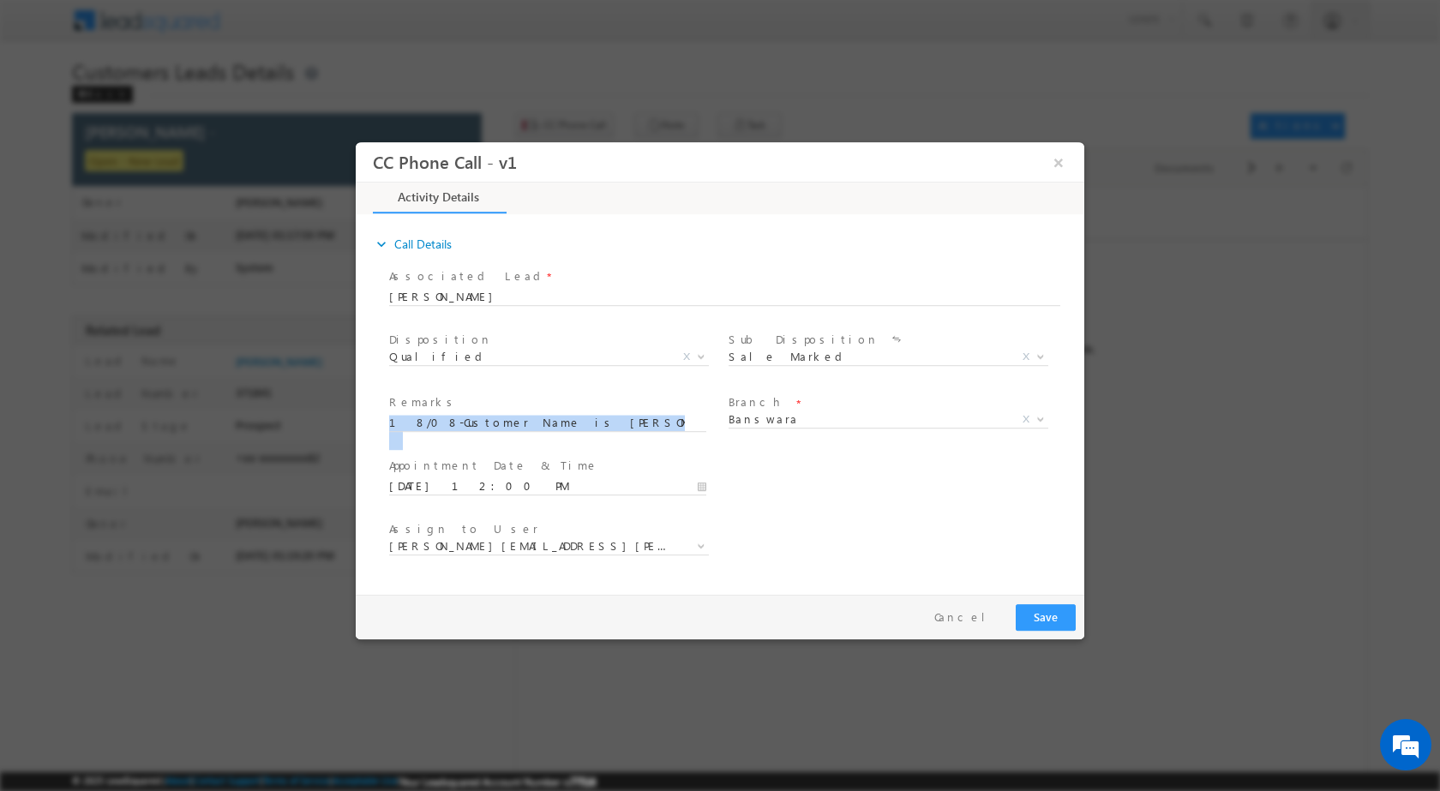
drag, startPoint x: 387, startPoint y: 420, endPoint x: 551, endPoint y: 447, distance: 165.9
click at [551, 447] on div "Remarks * 18/08-Customer Name is Jagdish Chandra Kalal Customer age is 35 yrs l…" at bounding box center [555, 421] width 339 height 63
click at [794, 447] on span at bounding box center [887, 439] width 316 height 19
click at [1033, 615] on button "Save" at bounding box center [1046, 616] width 60 height 27
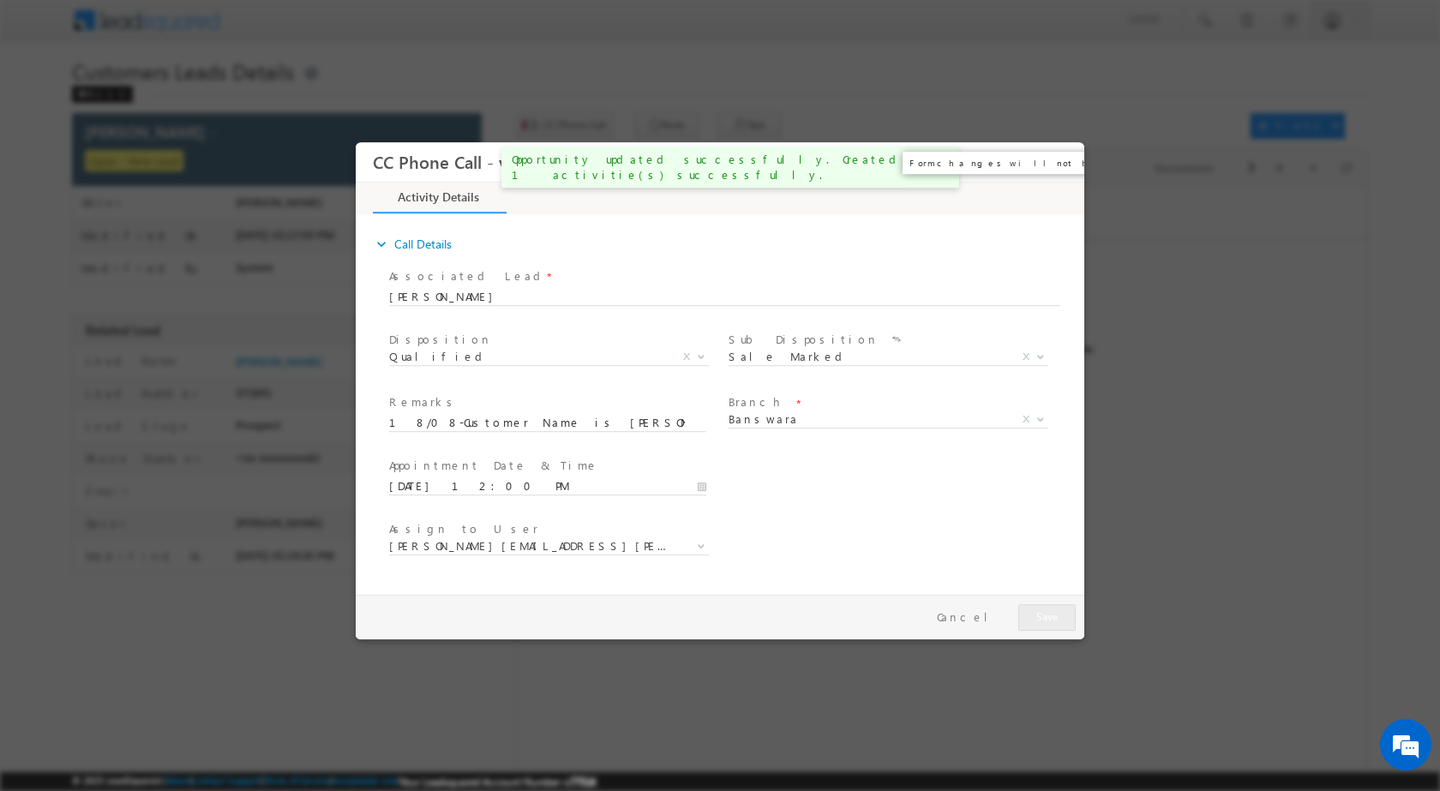
click at [1055, 166] on button "×" at bounding box center [1058, 162] width 29 height 32
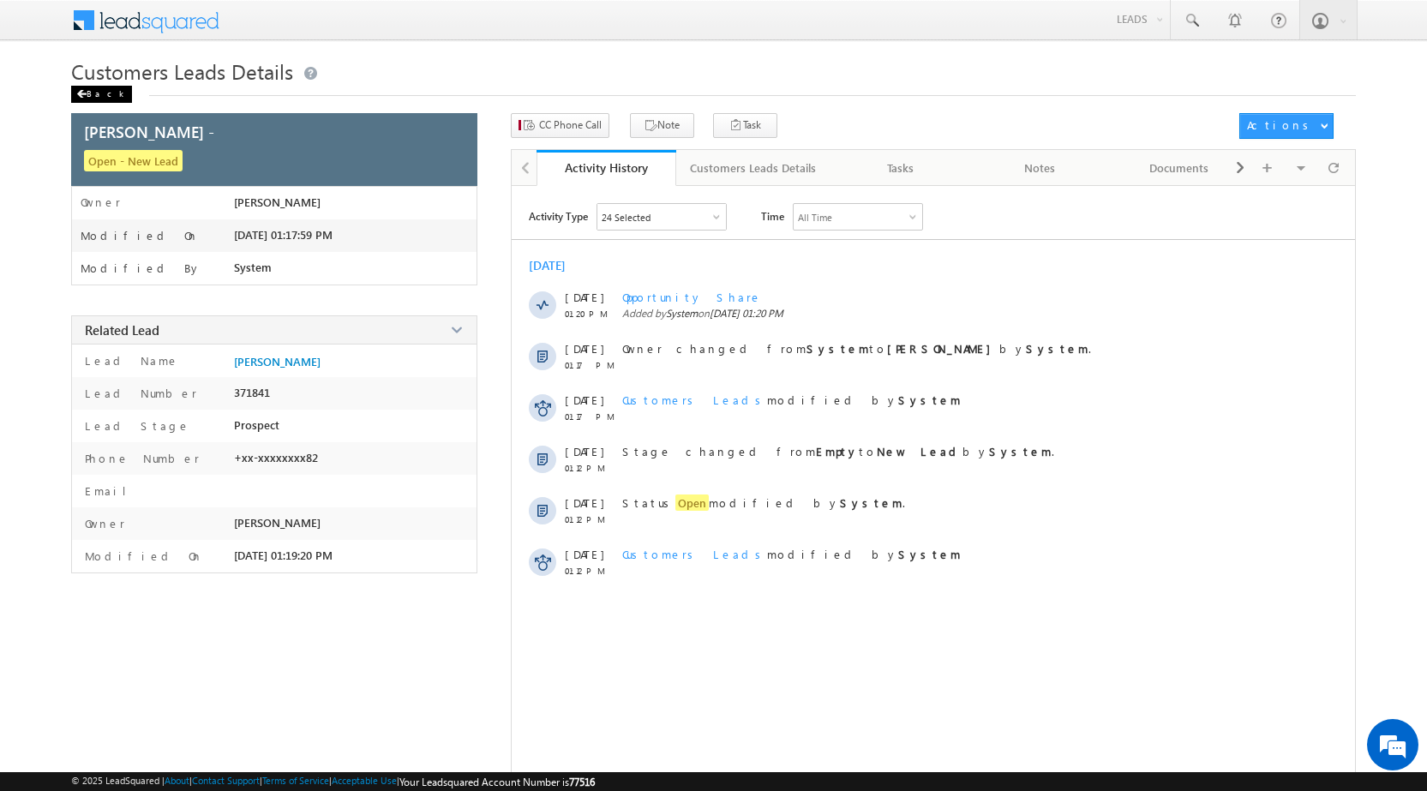
click at [103, 90] on div "Back" at bounding box center [101, 94] width 61 height 17
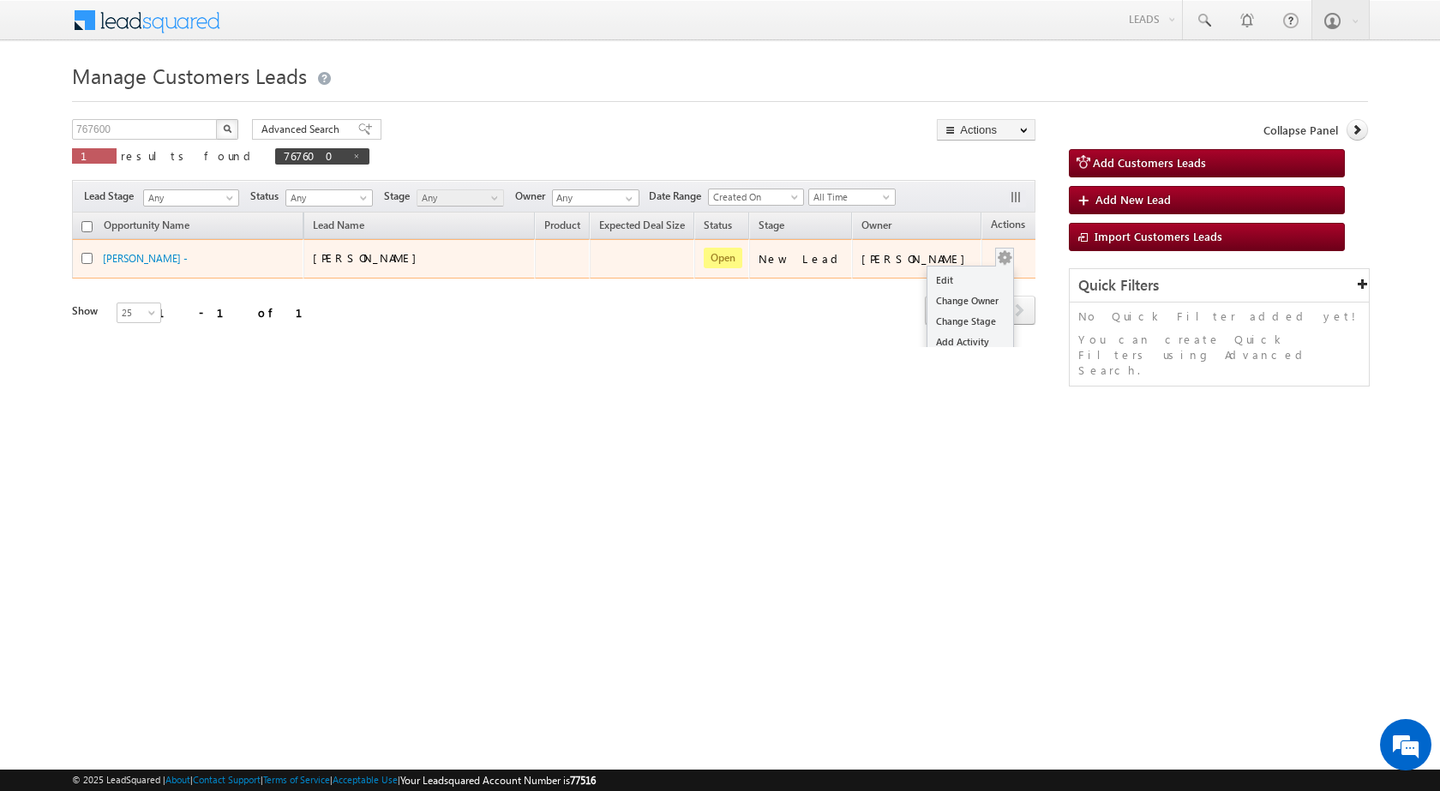
click at [996, 257] on button "button" at bounding box center [1004, 257] width 17 height 17
click at [964, 280] on link "Edit" at bounding box center [971, 280] width 86 height 21
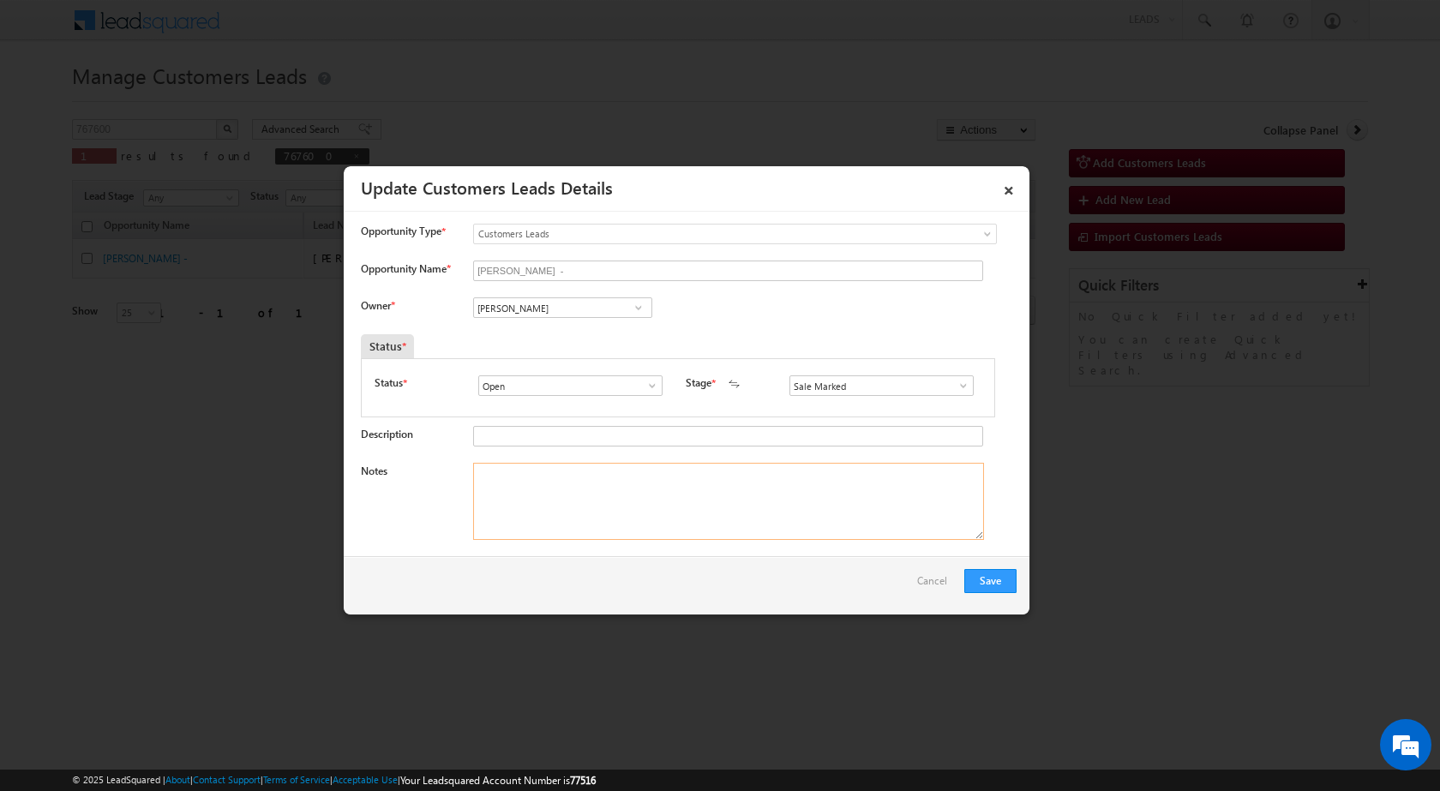
click at [611, 501] on textarea "Notes" at bounding box center [728, 501] width 511 height 77
paste textarea "18/08-Customer Name is [PERSON_NAME] Customer age is [DEMOGRAPHIC_DATA] yrs loa…"
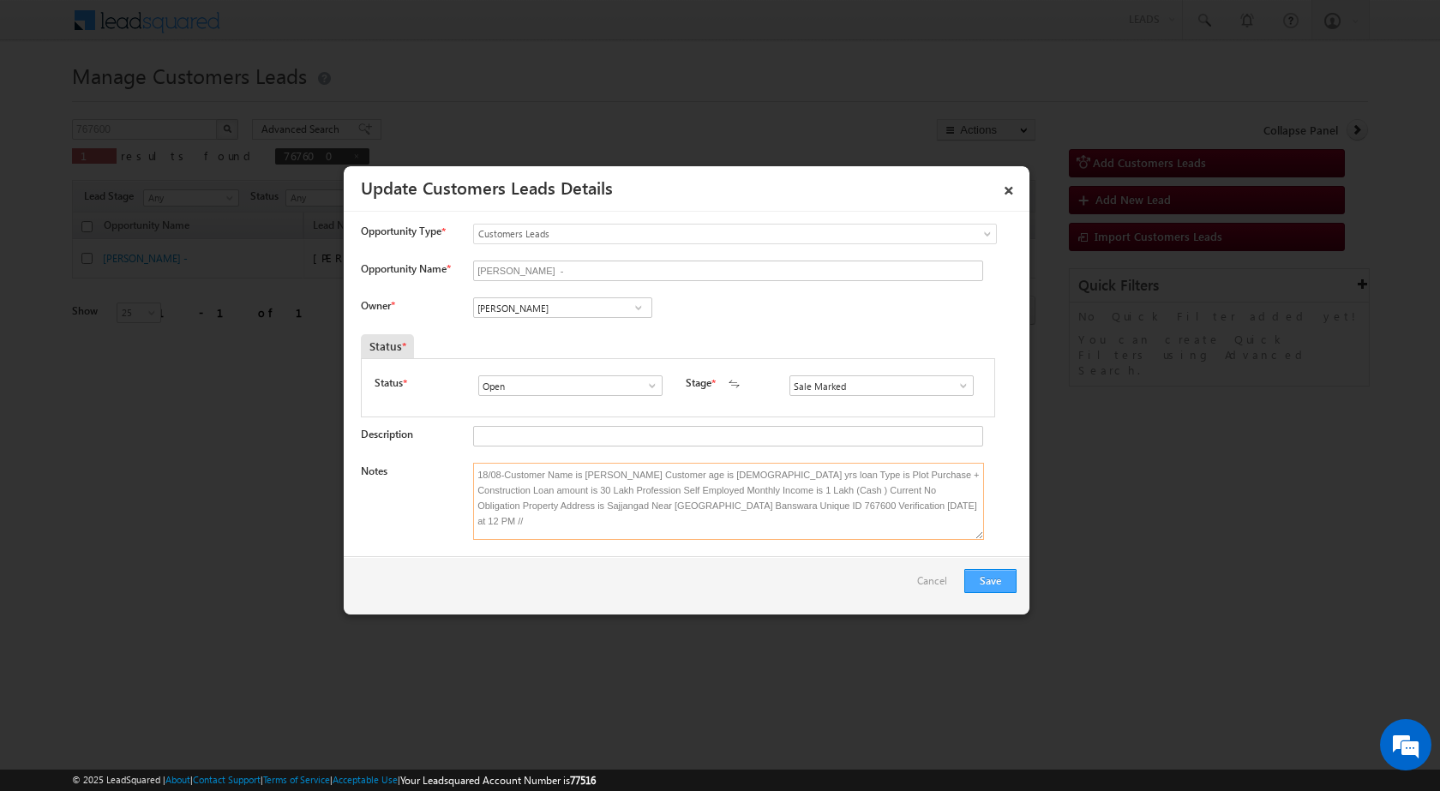
type textarea "18/08-Customer Name is [PERSON_NAME] Customer age is [DEMOGRAPHIC_DATA] yrs loa…"
click at [985, 579] on button "Save" at bounding box center [990, 581] width 52 height 24
